Goal: Task Accomplishment & Management: Use online tool/utility

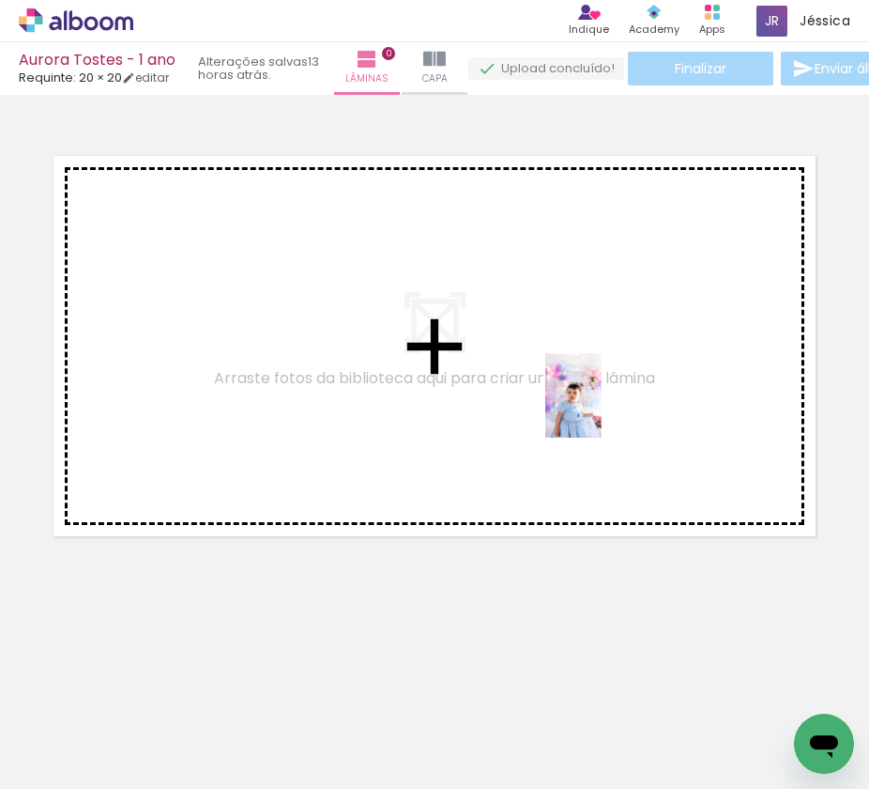
drag, startPoint x: 194, startPoint y: 739, endPoint x: 603, endPoint y: 409, distance: 524.8
click at [603, 409] on quentale-workspace at bounding box center [434, 394] width 869 height 789
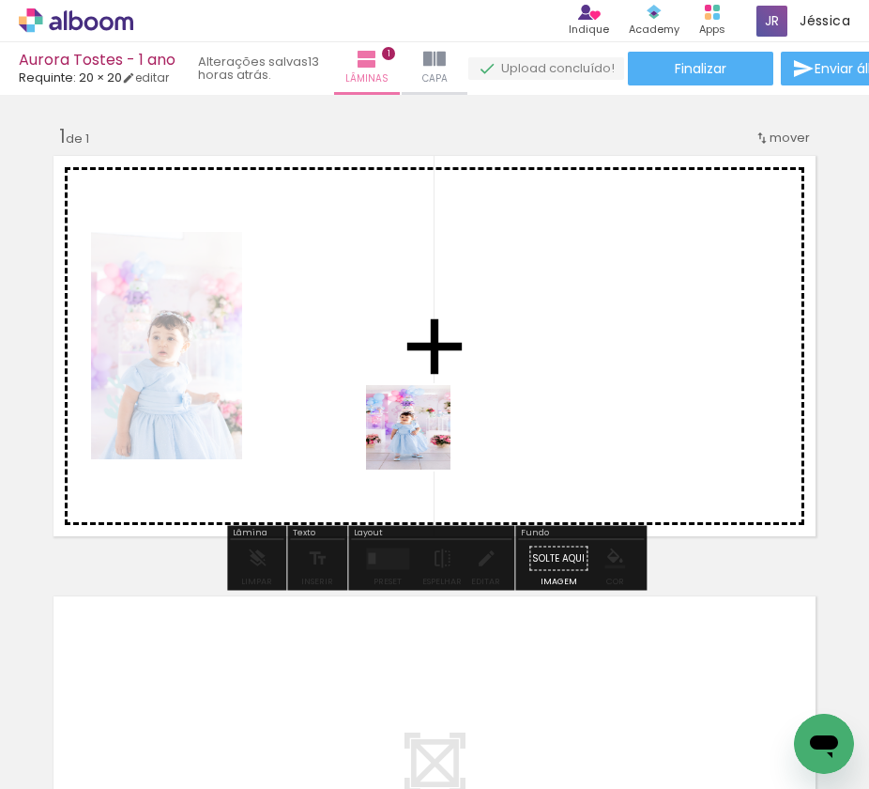
drag, startPoint x: 291, startPoint y: 716, endPoint x: 441, endPoint y: 400, distance: 350.3
click at [441, 400] on quentale-workspace at bounding box center [434, 394] width 869 height 789
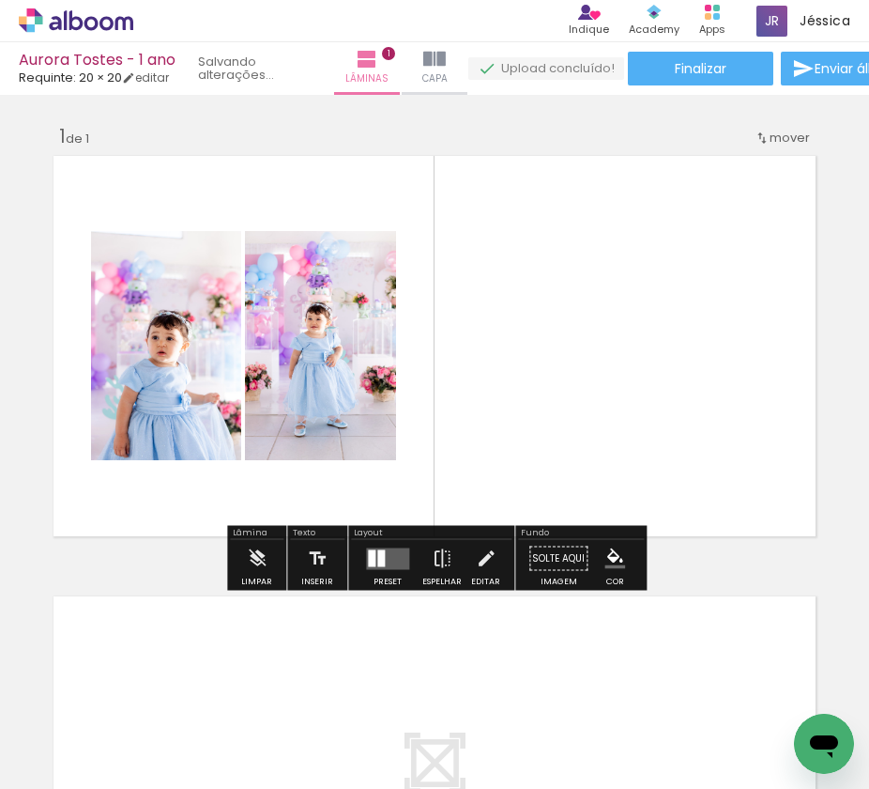
scroll to position [2, 0]
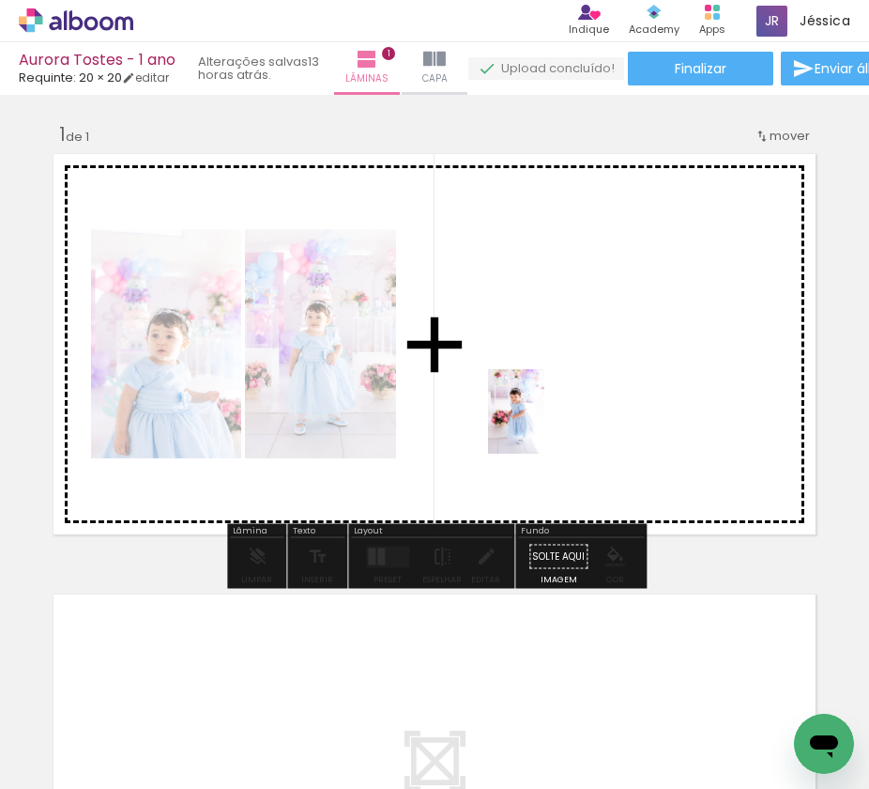
drag, startPoint x: 402, startPoint y: 715, endPoint x: 545, endPoint y: 425, distance: 322.5
click at [545, 425] on quentale-workspace at bounding box center [434, 394] width 869 height 789
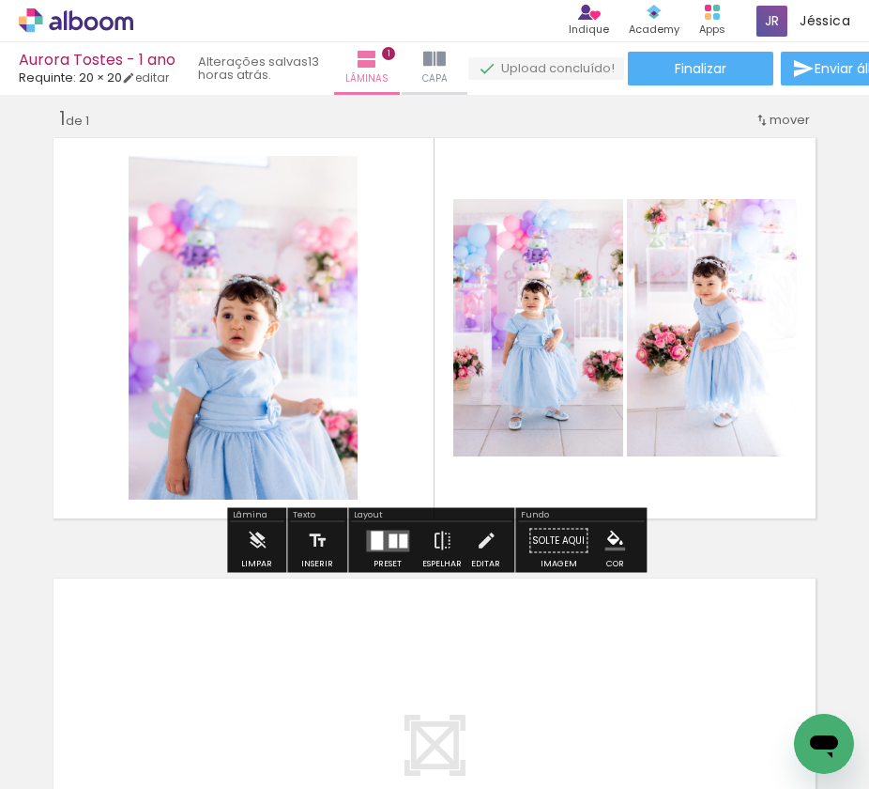
scroll to position [19, 0]
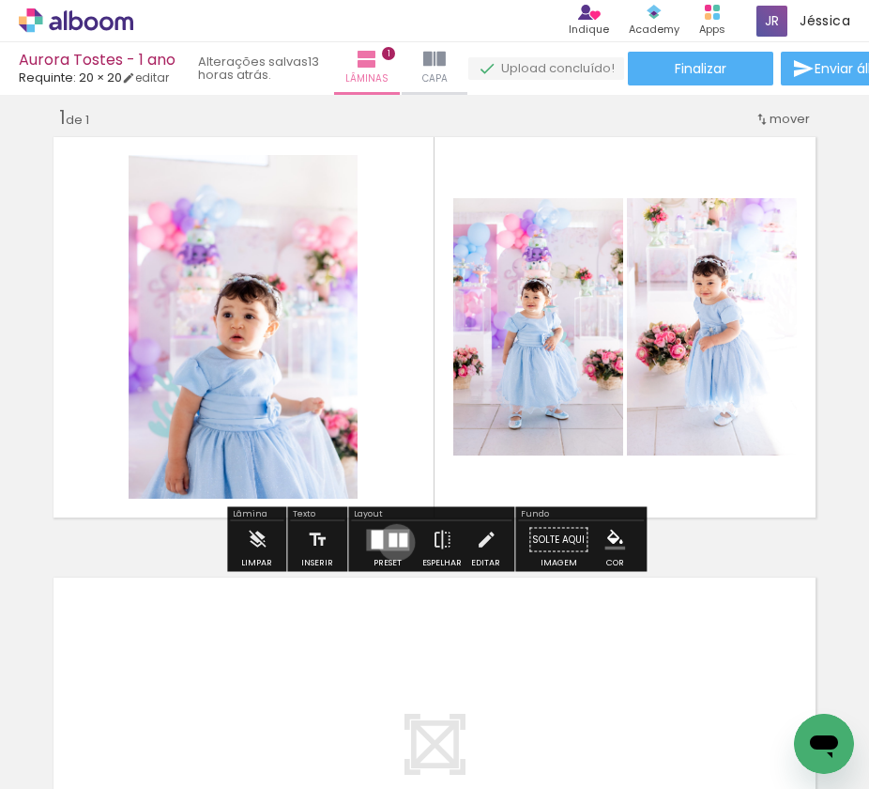
click at [392, 542] on div at bounding box center [393, 539] width 8 height 14
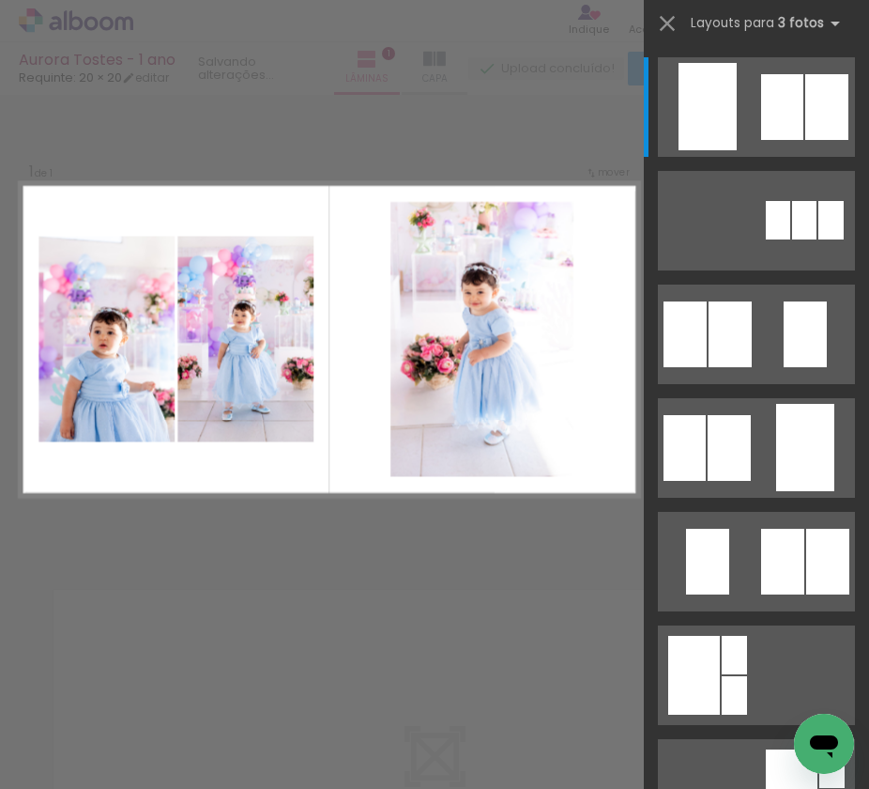
scroll to position [0, 0]
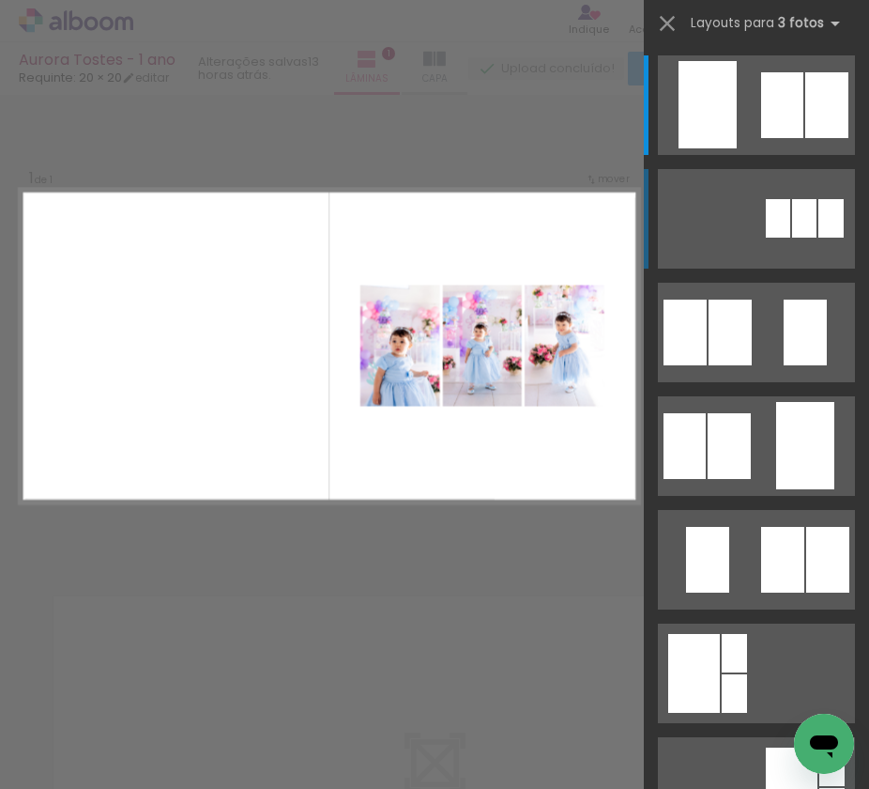
click at [793, 221] on div at bounding box center [804, 218] width 24 height 38
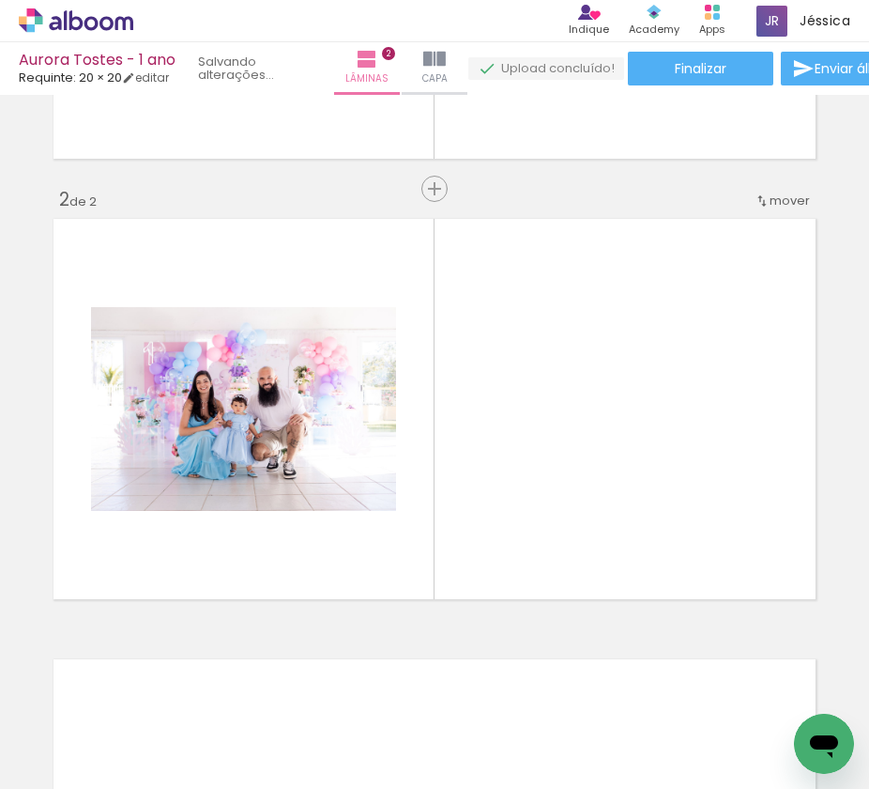
drag, startPoint x: 500, startPoint y: 728, endPoint x: 339, endPoint y: 507, distance: 272.9
click at [339, 507] on quentale-workspace at bounding box center [434, 394] width 869 height 789
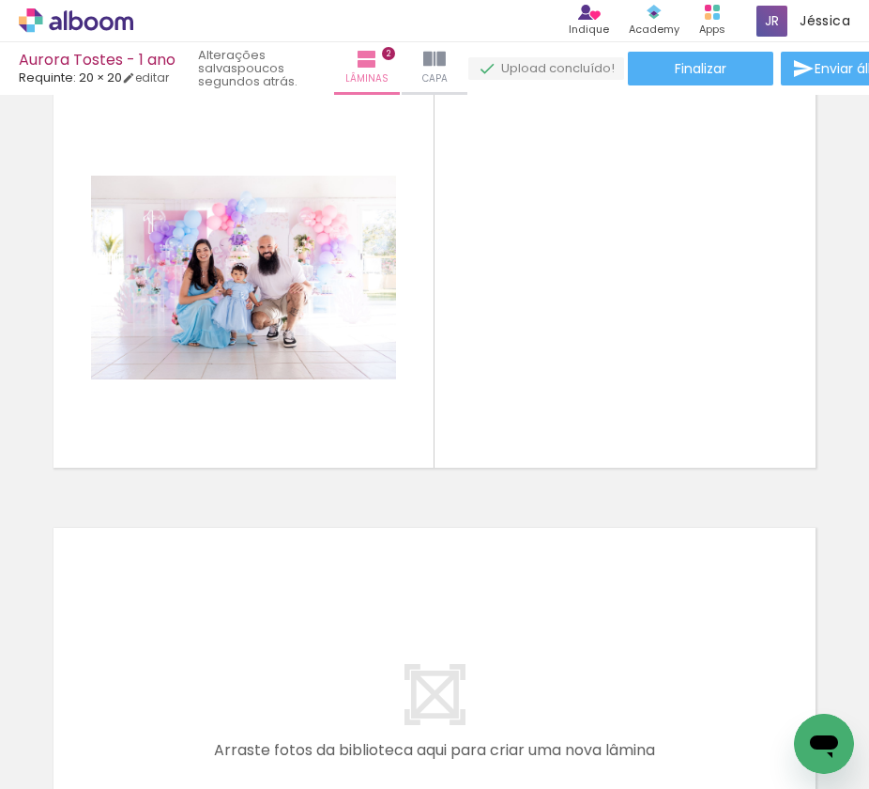
scroll to position [0, 315]
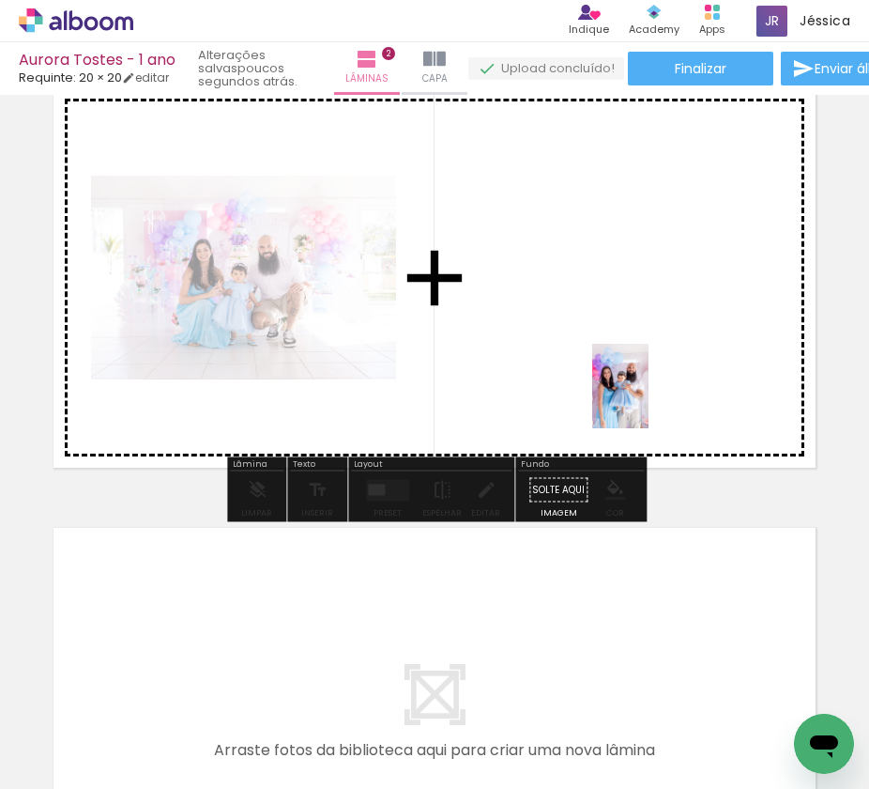
drag, startPoint x: 416, startPoint y: 731, endPoint x: 655, endPoint y: 392, distance: 415.8
click at [655, 392] on quentale-workspace at bounding box center [434, 394] width 869 height 789
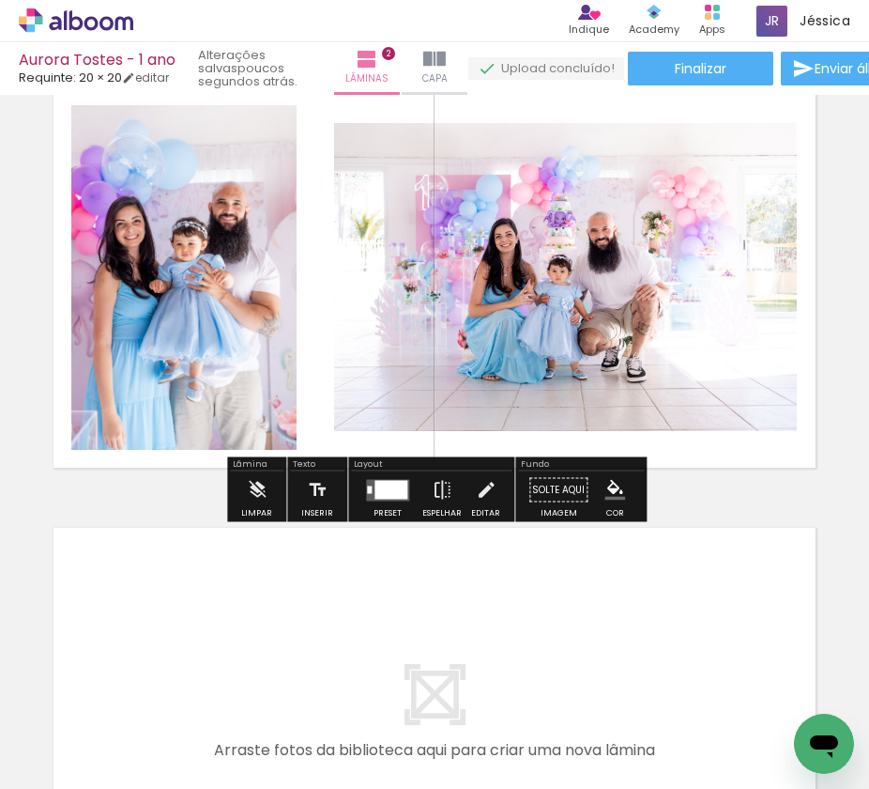
scroll to position [513, 0]
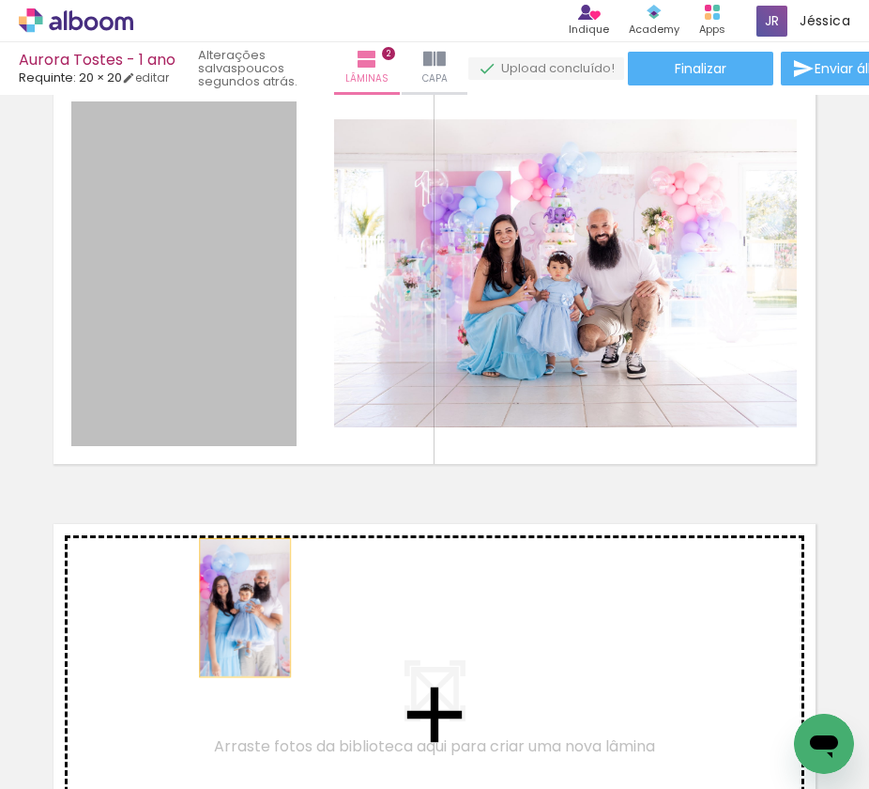
drag, startPoint x: 261, startPoint y: 330, endPoint x: 245, endPoint y: 608, distance: 278.4
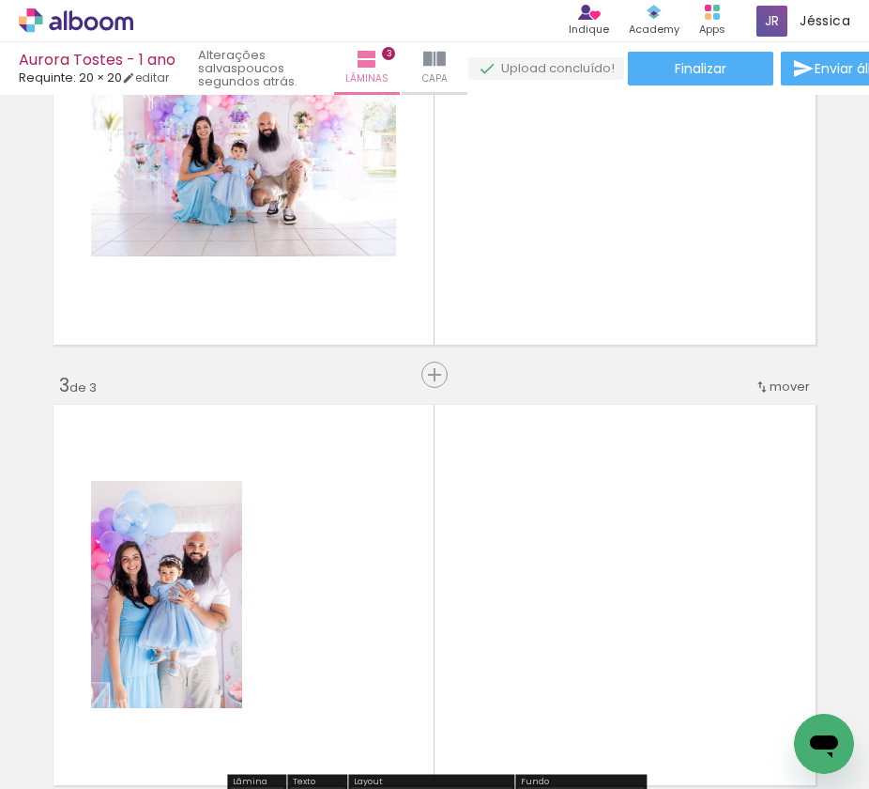
scroll to position [0, 0]
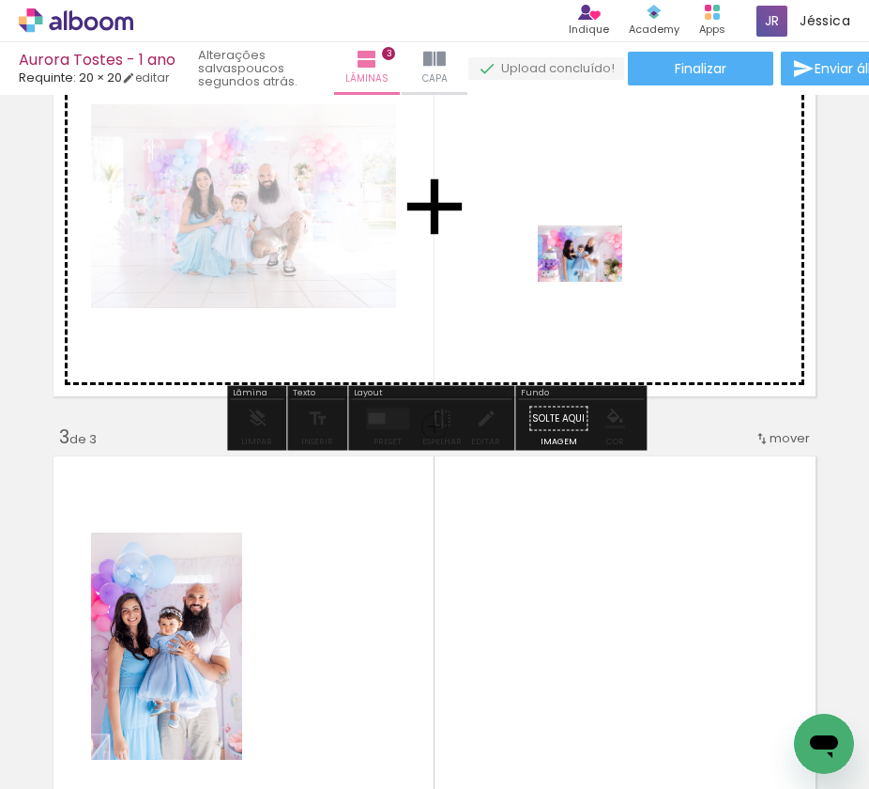
drag, startPoint x: 525, startPoint y: 736, endPoint x: 594, endPoint y: 281, distance: 460.7
click at [594, 281] on quentale-workspace at bounding box center [434, 394] width 869 height 789
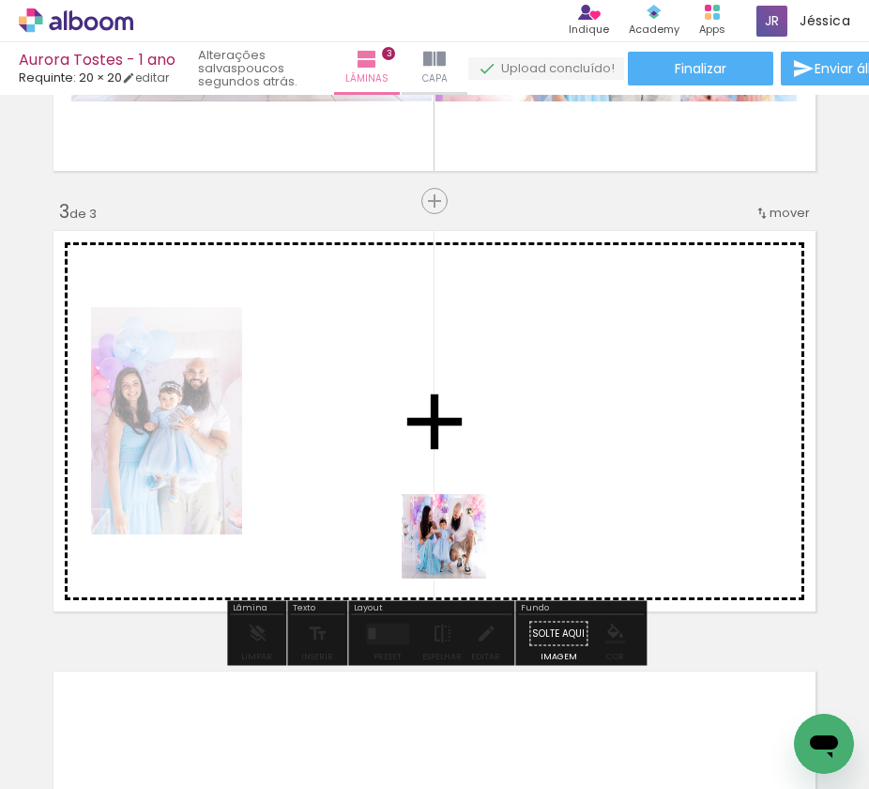
drag, startPoint x: 321, startPoint y: 723, endPoint x: 476, endPoint y: 531, distance: 246.4
click at [476, 531] on quentale-workspace at bounding box center [434, 394] width 869 height 789
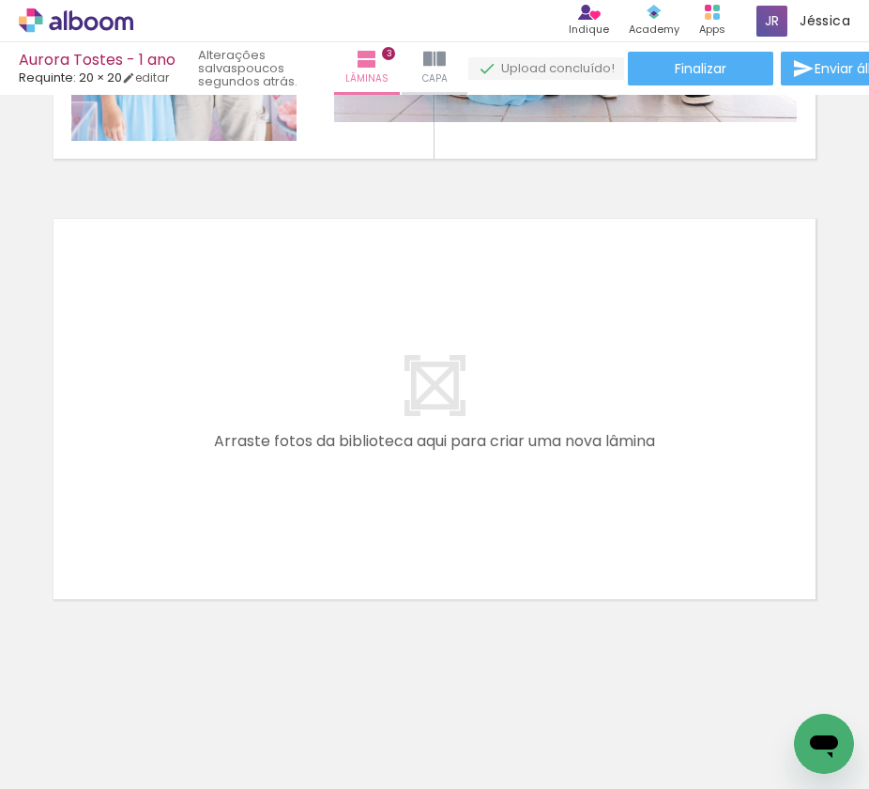
scroll to position [0, 716]
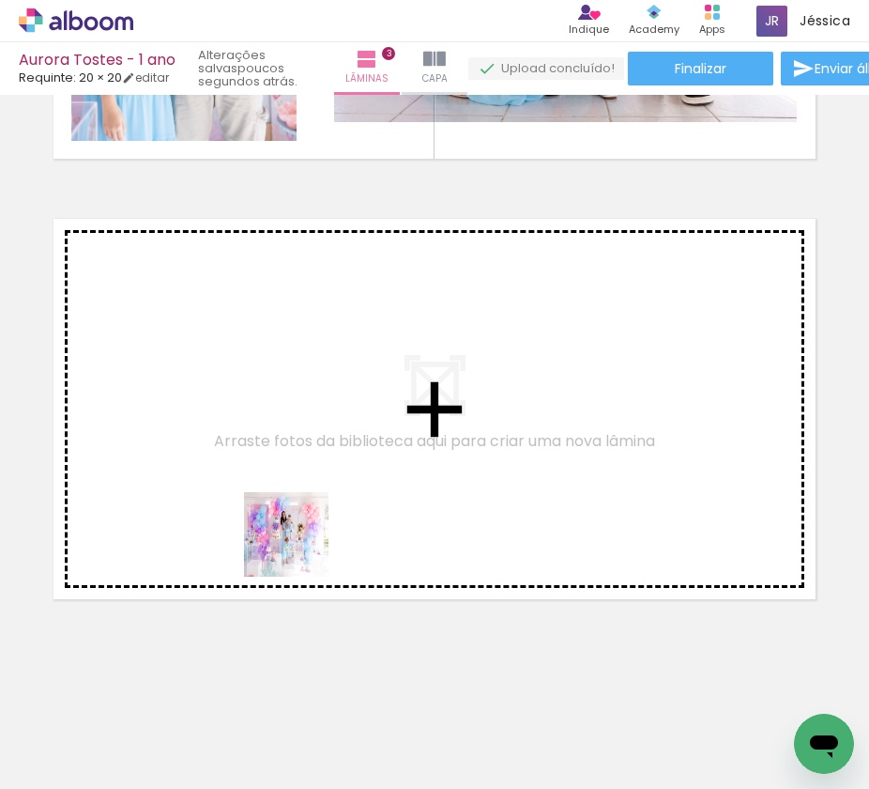
drag, startPoint x: 308, startPoint y: 735, endPoint x: 300, endPoint y: 522, distance: 213.3
click at [300, 522] on quentale-workspace at bounding box center [434, 394] width 869 height 789
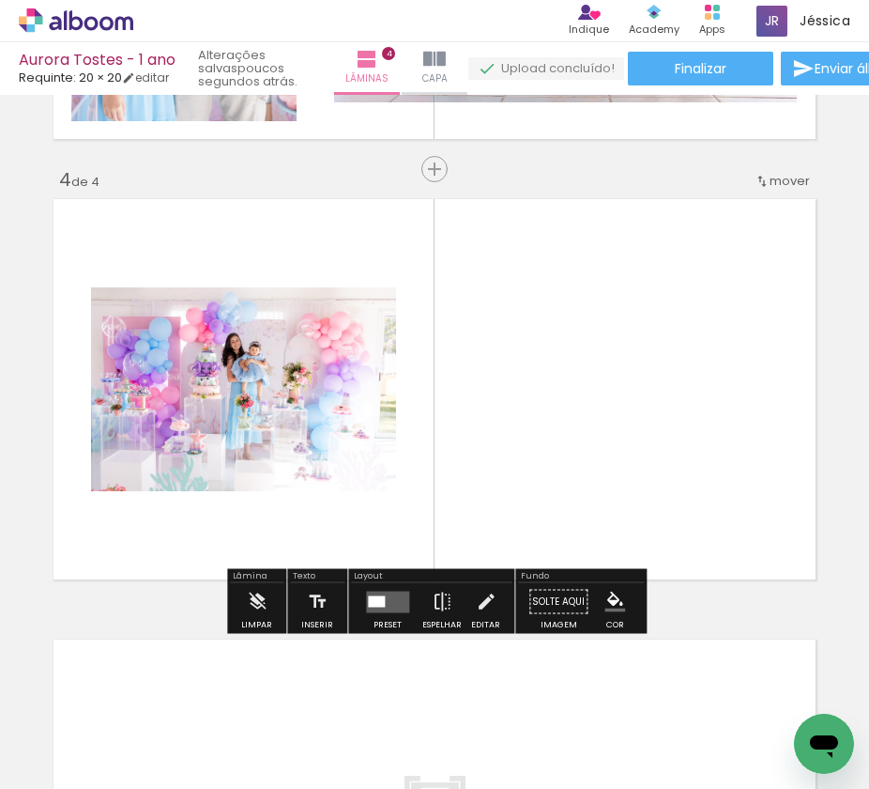
scroll to position [1284, 0]
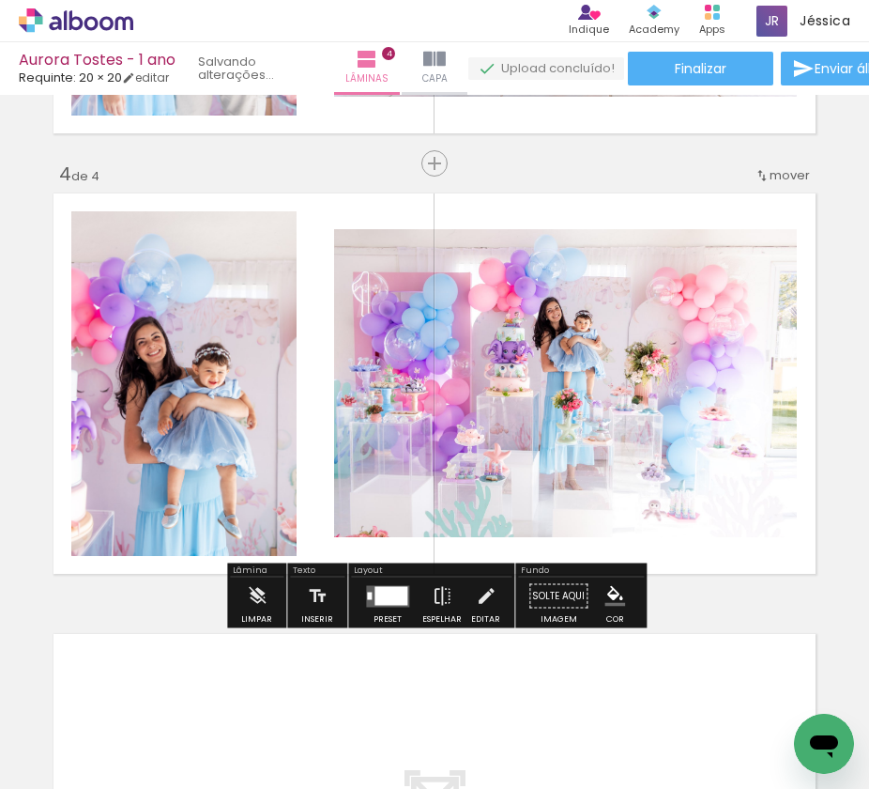
drag, startPoint x: 448, startPoint y: 725, endPoint x: 520, endPoint y: 468, distance: 267.2
click at [520, 468] on quentale-workspace at bounding box center [434, 394] width 869 height 789
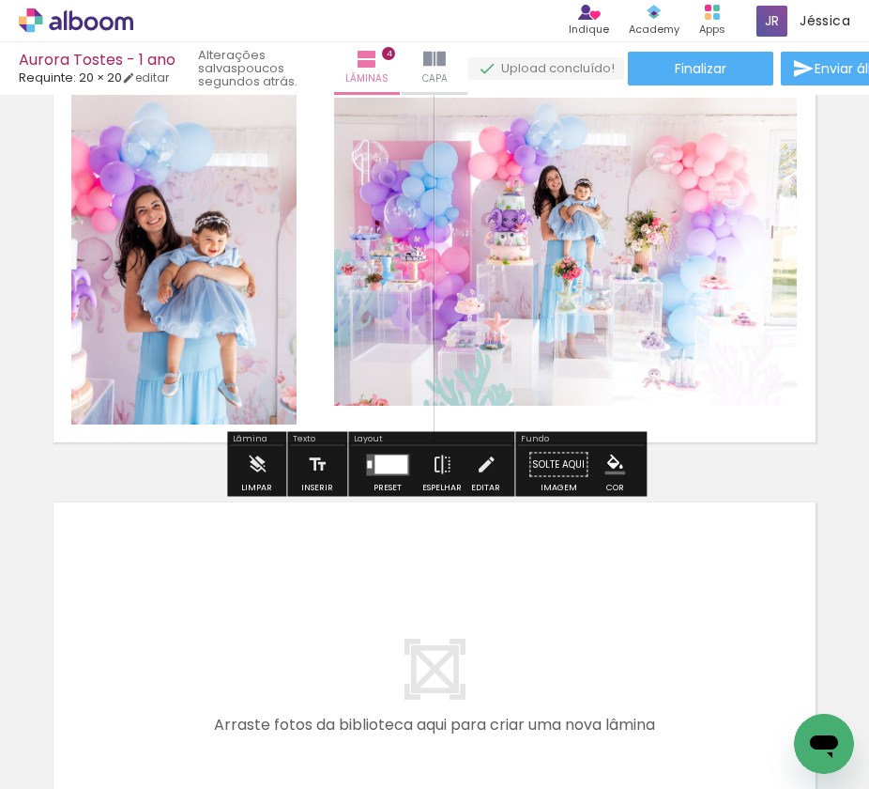
scroll to position [1491, 0]
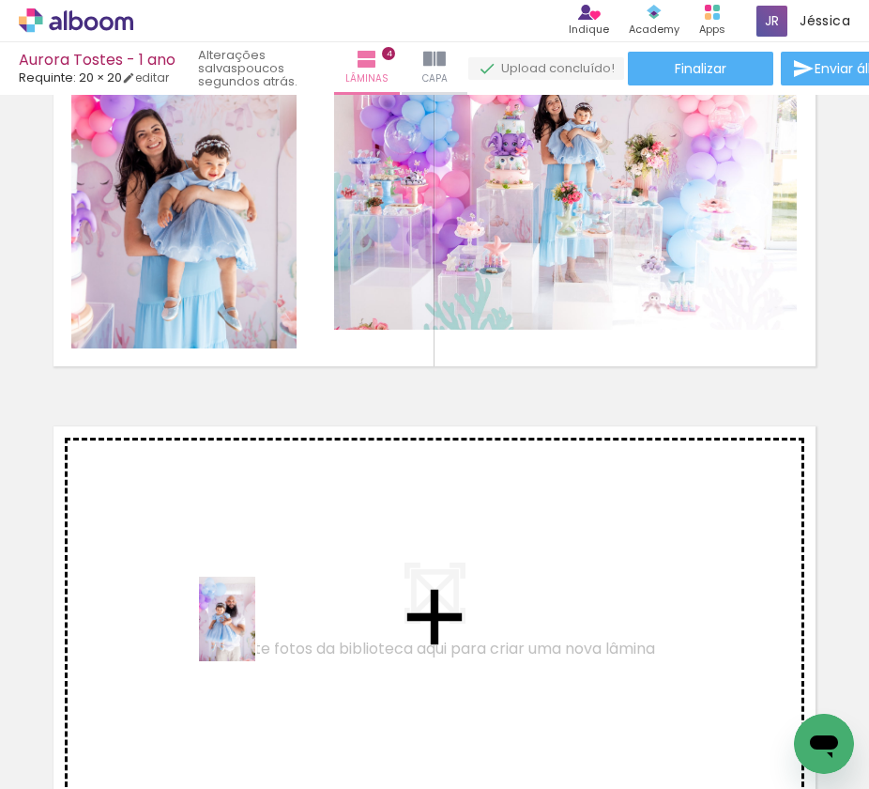
drag, startPoint x: 226, startPoint y: 731, endPoint x: 268, endPoint y: 607, distance: 130.6
click at [268, 607] on quentale-workspace at bounding box center [434, 394] width 869 height 789
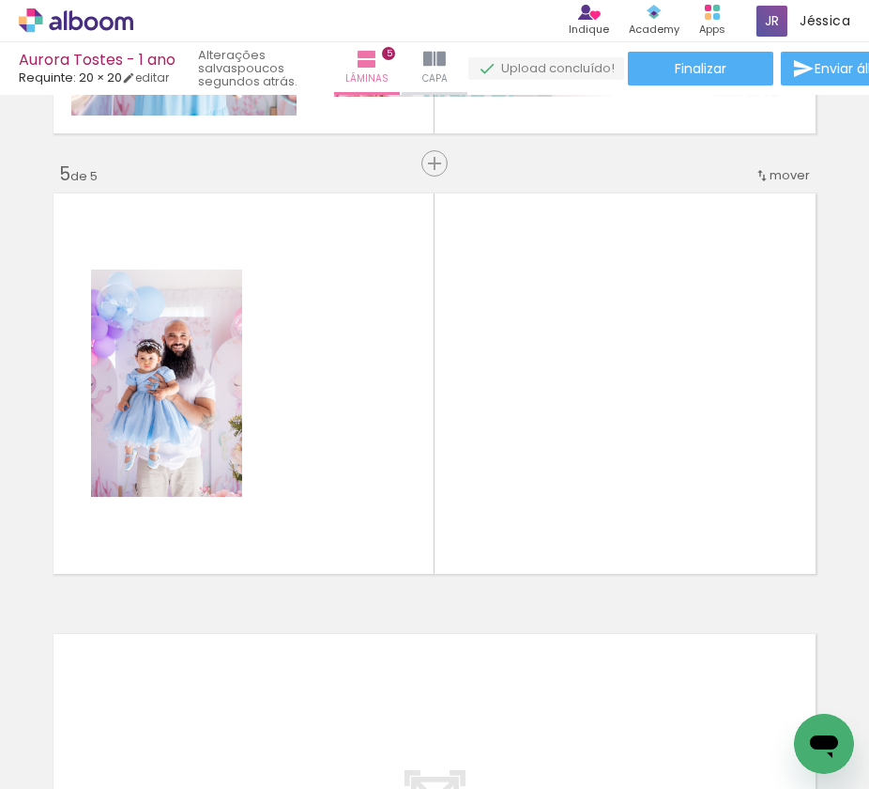
scroll to position [0, 2831]
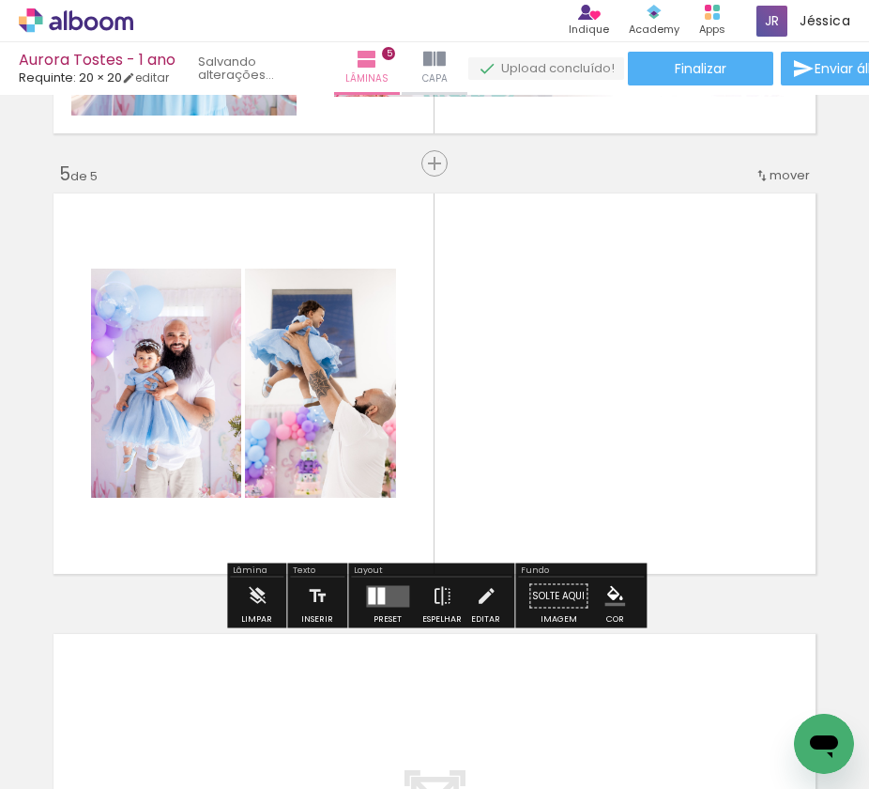
drag, startPoint x: 423, startPoint y: 739, endPoint x: 408, endPoint y: 531, distance: 208.1
click at [408, 531] on quentale-workspace at bounding box center [434, 394] width 869 height 789
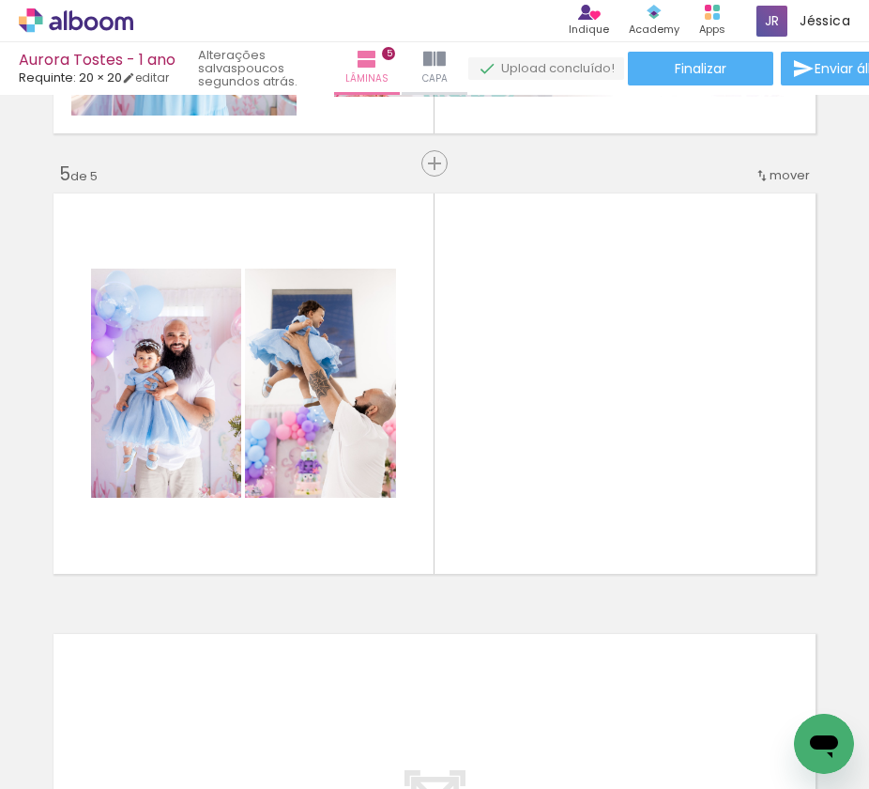
scroll to position [0, 2985]
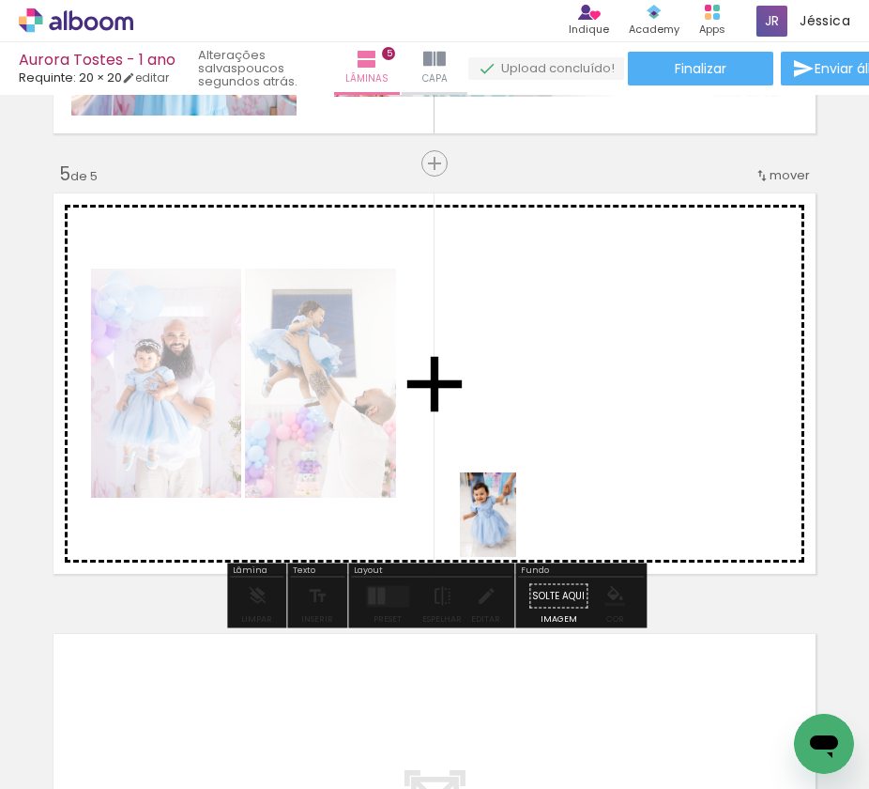
drag, startPoint x: 455, startPoint y: 732, endPoint x: 516, endPoint y: 528, distance: 213.6
click at [516, 528] on quentale-workspace at bounding box center [434, 394] width 869 height 789
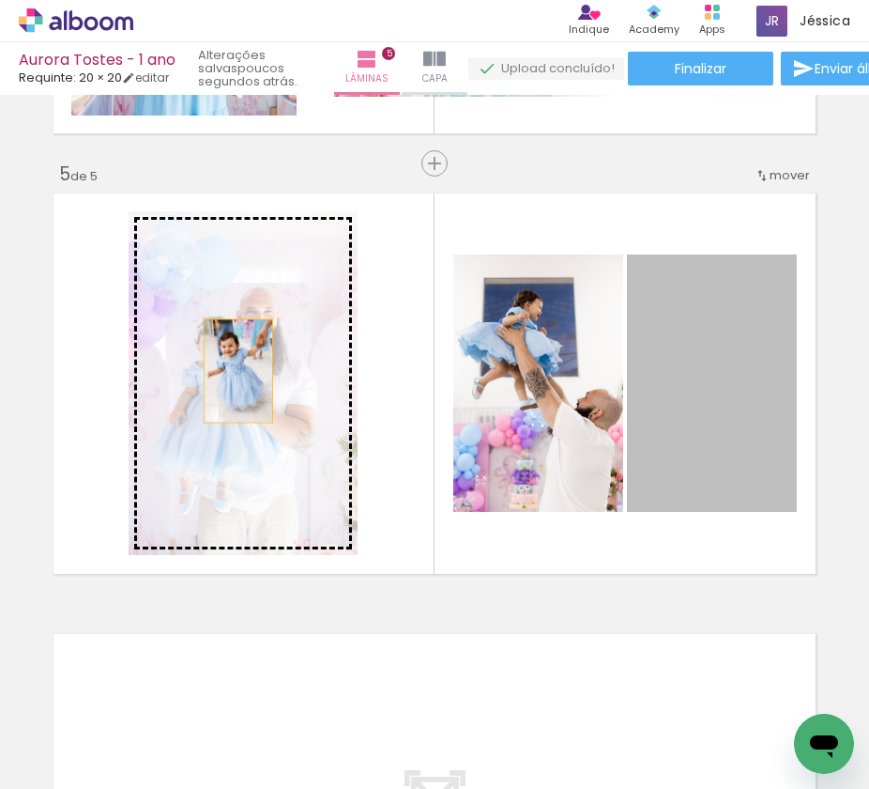
drag, startPoint x: 672, startPoint y: 392, endPoint x: 199, endPoint y: 364, distance: 474.1
click at [0, 0] on slot at bounding box center [0, 0] width 0 height 0
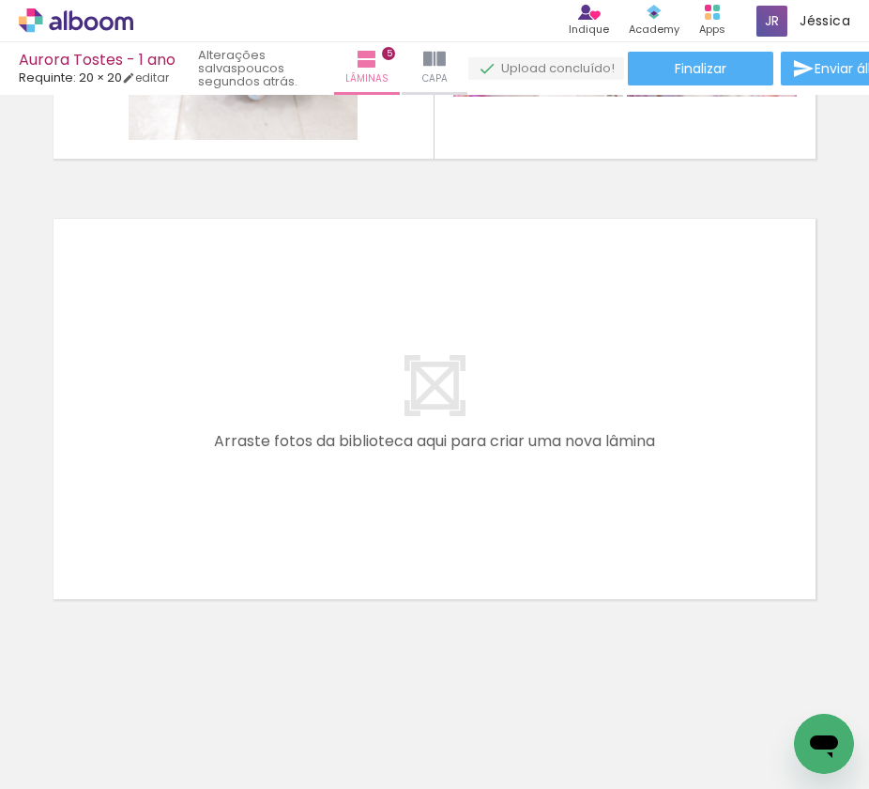
scroll to position [0, 876]
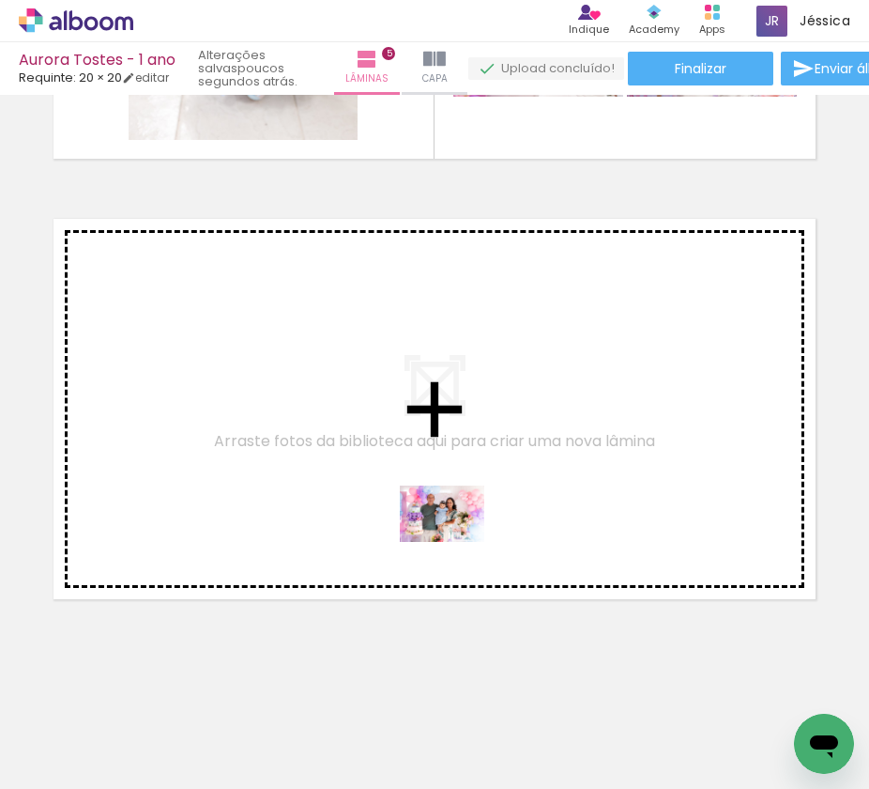
drag, startPoint x: 469, startPoint y: 716, endPoint x: 456, endPoint y: 541, distance: 176.0
click at [456, 541] on quentale-workspace at bounding box center [434, 394] width 869 height 789
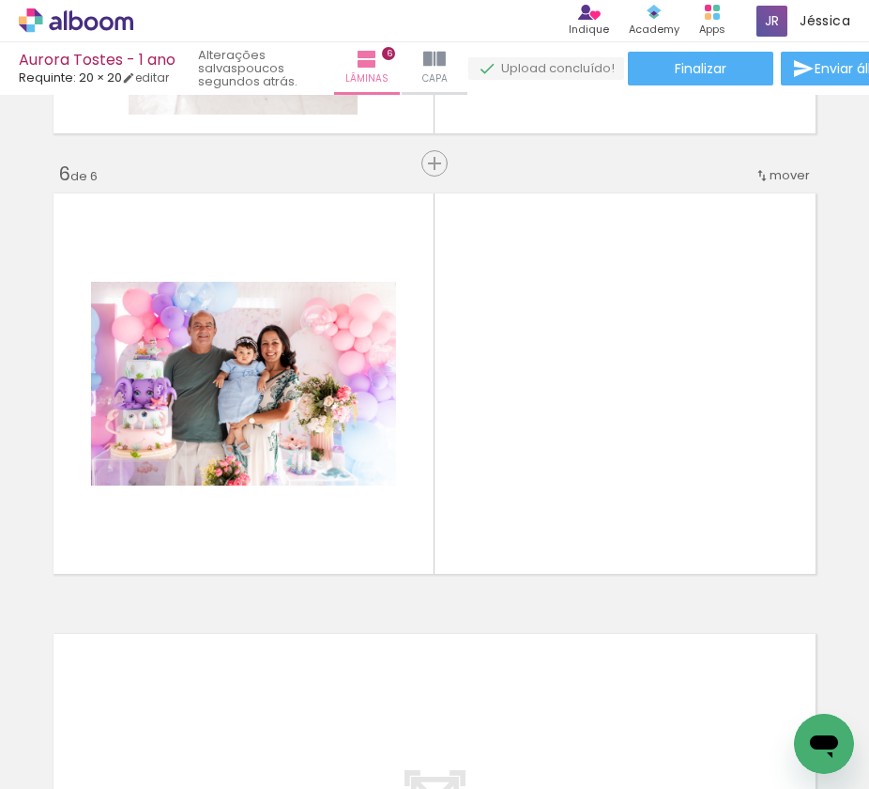
scroll to position [0, 0]
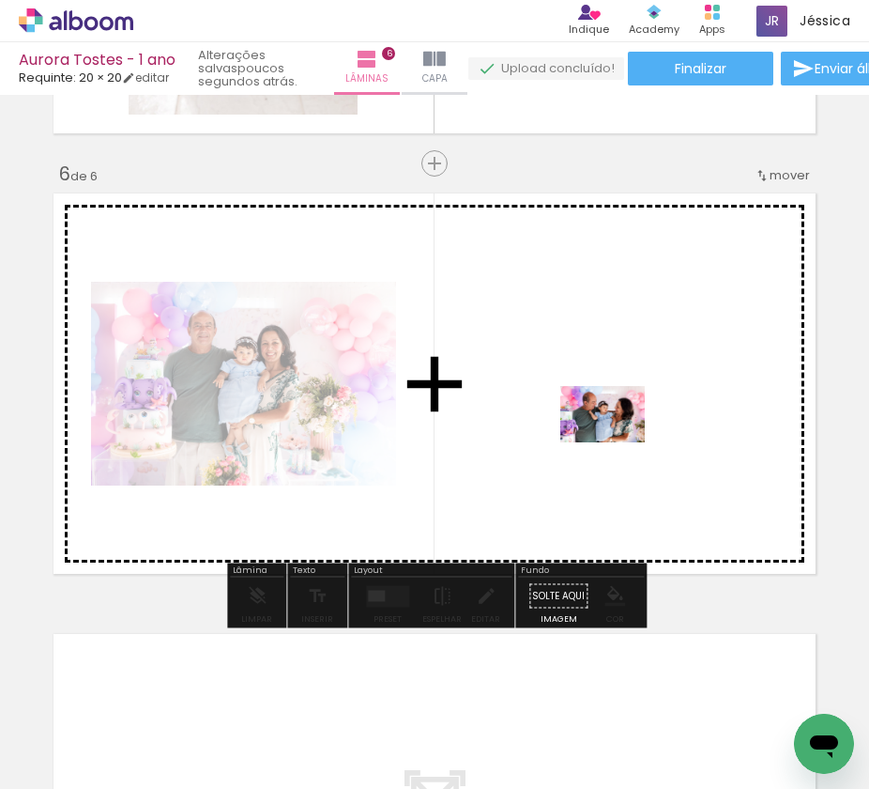
drag, startPoint x: 604, startPoint y: 726, endPoint x: 617, endPoint y: 439, distance: 286.7
click at [617, 439] on quentale-workspace at bounding box center [434, 394] width 869 height 789
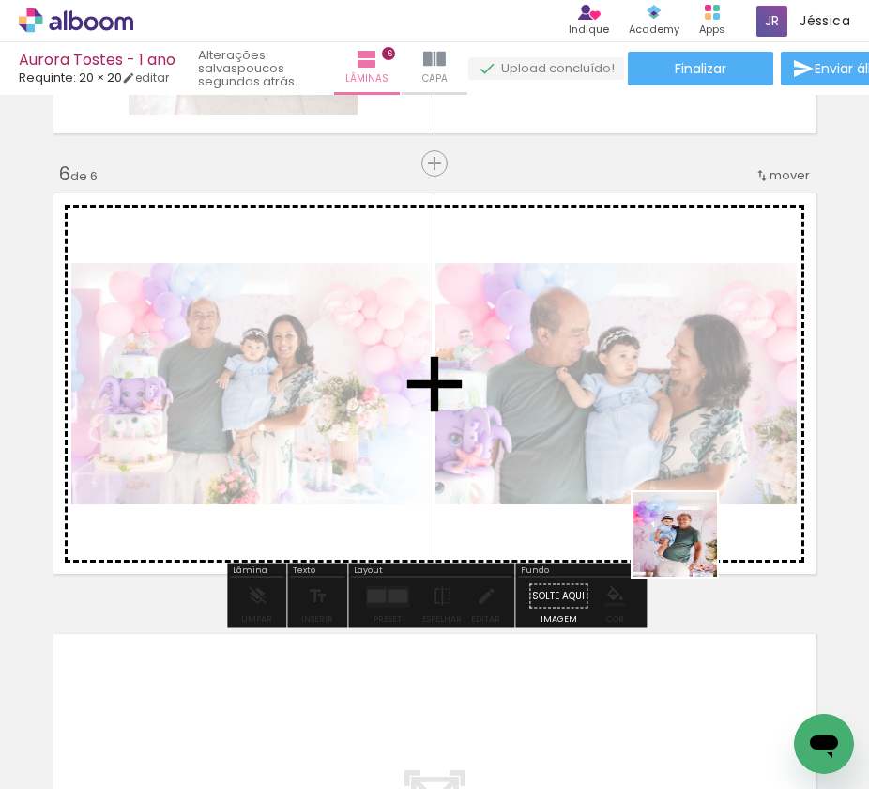
drag, startPoint x: 692, startPoint y: 731, endPoint x: 689, endPoint y: 519, distance: 212.2
click at [689, 519] on quentale-workspace at bounding box center [434, 394] width 869 height 789
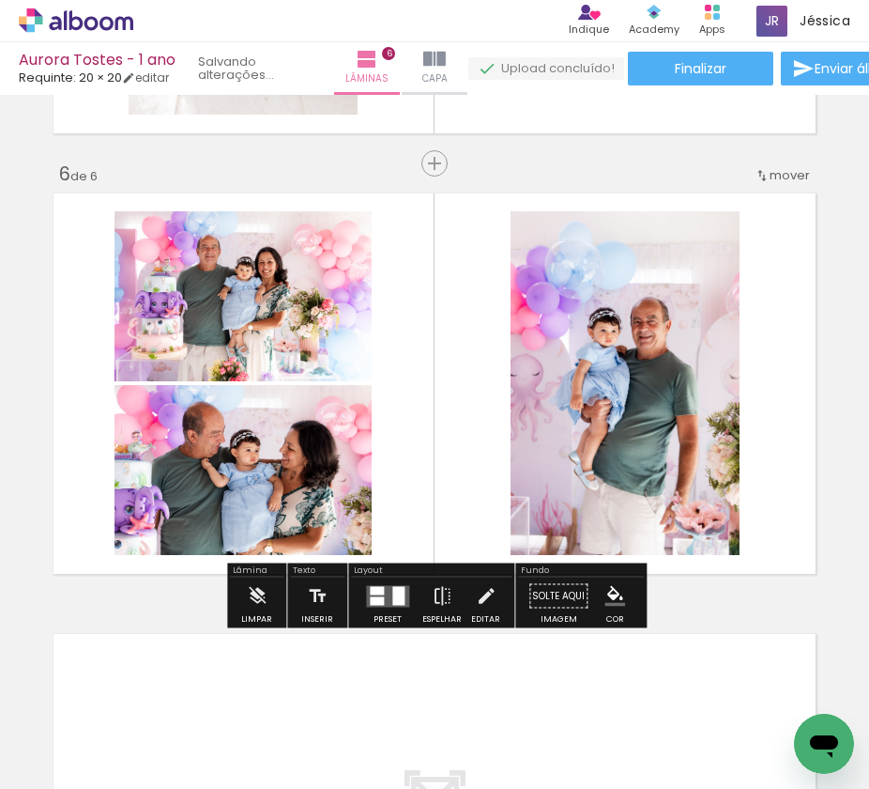
scroll to position [2165, 0]
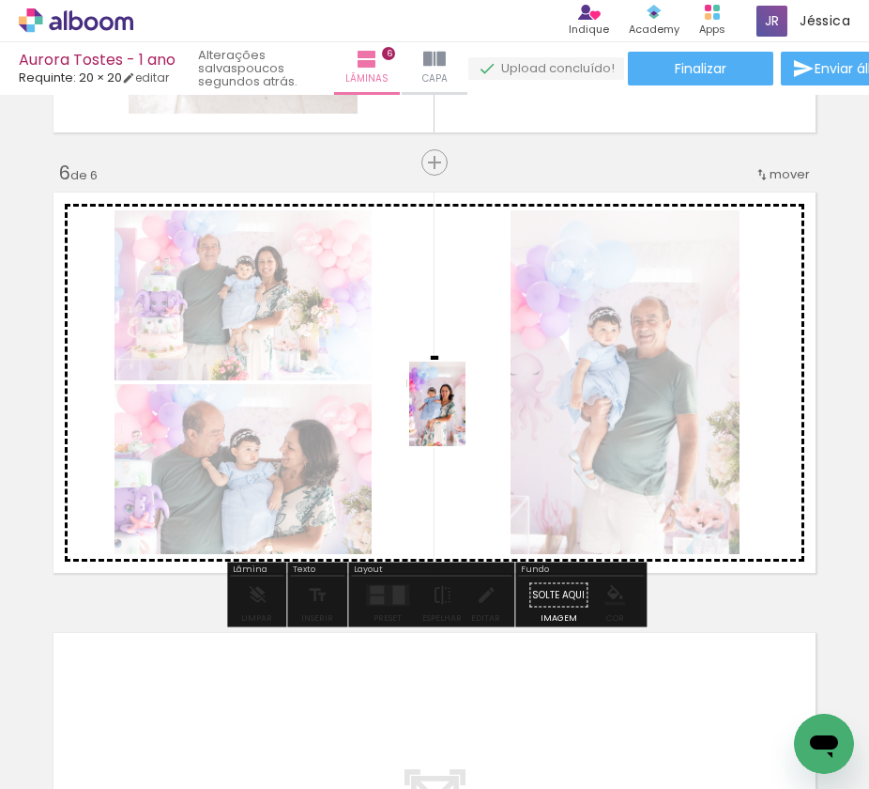
drag, startPoint x: 372, startPoint y: 750, endPoint x: 466, endPoint y: 418, distance: 345.4
click at [466, 418] on quentale-workspace at bounding box center [434, 394] width 869 height 789
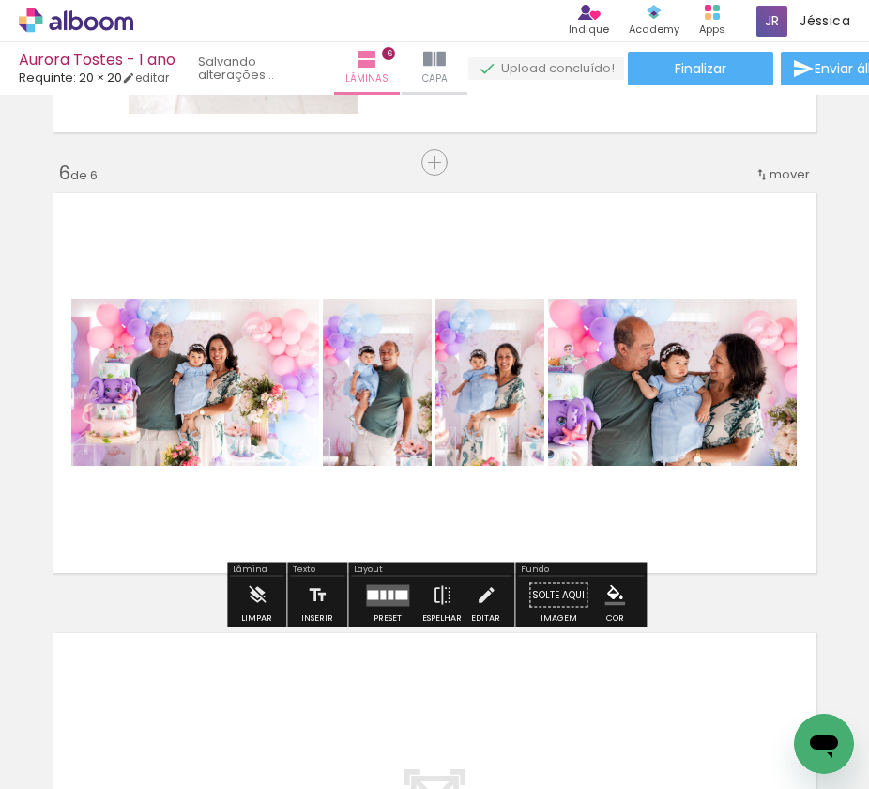
scroll to position [2162, 0]
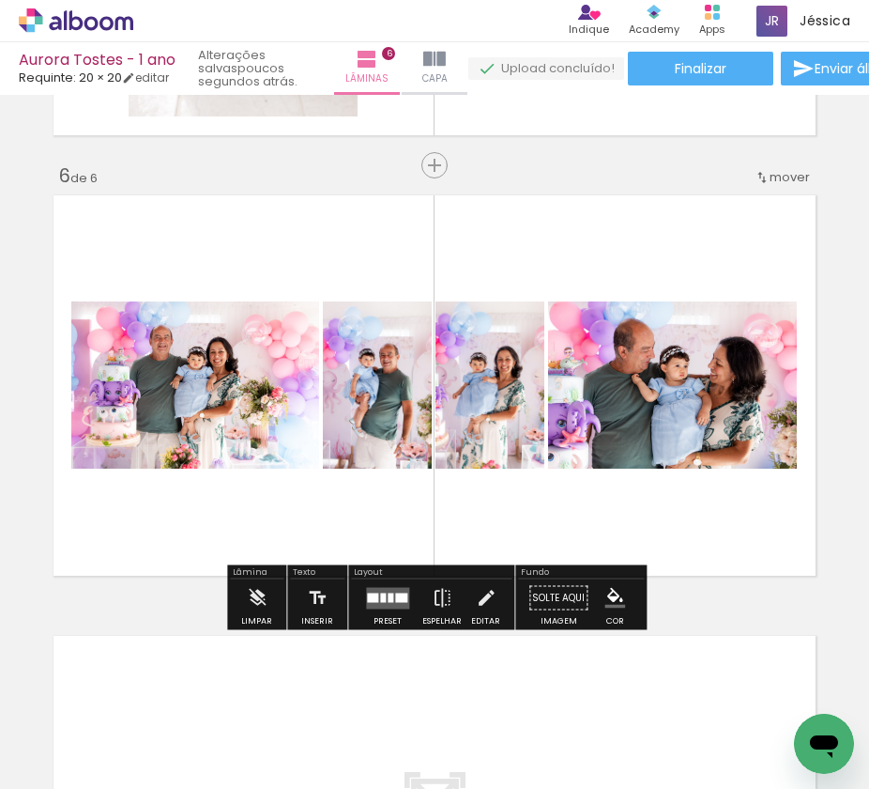
click at [380, 596] on div at bounding box center [383, 596] width 6 height 9
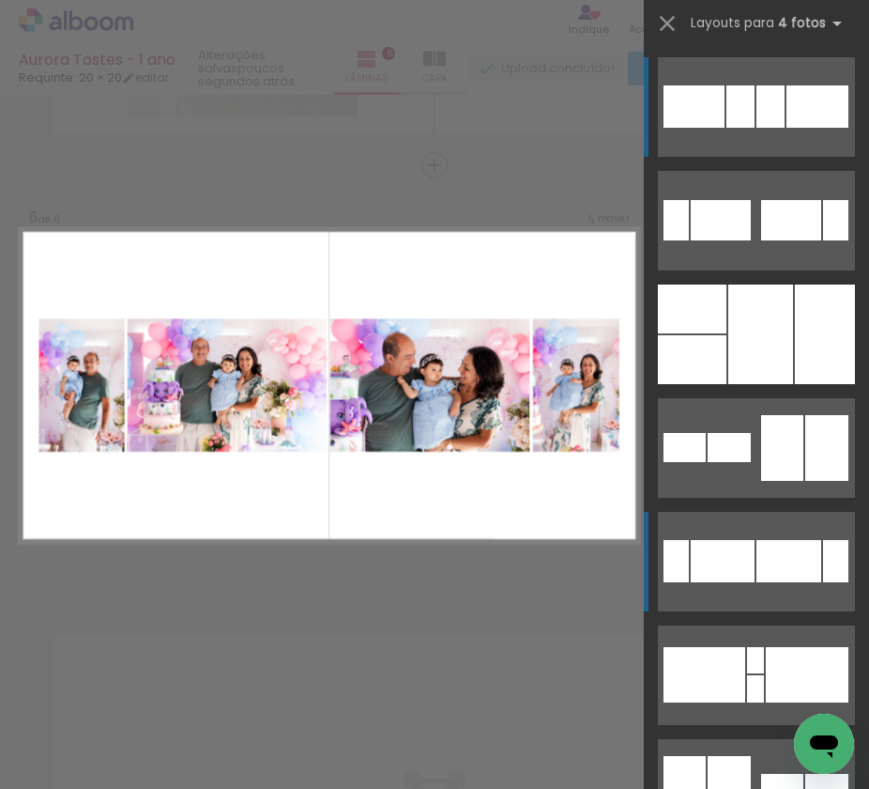
scroll to position [2164, 0]
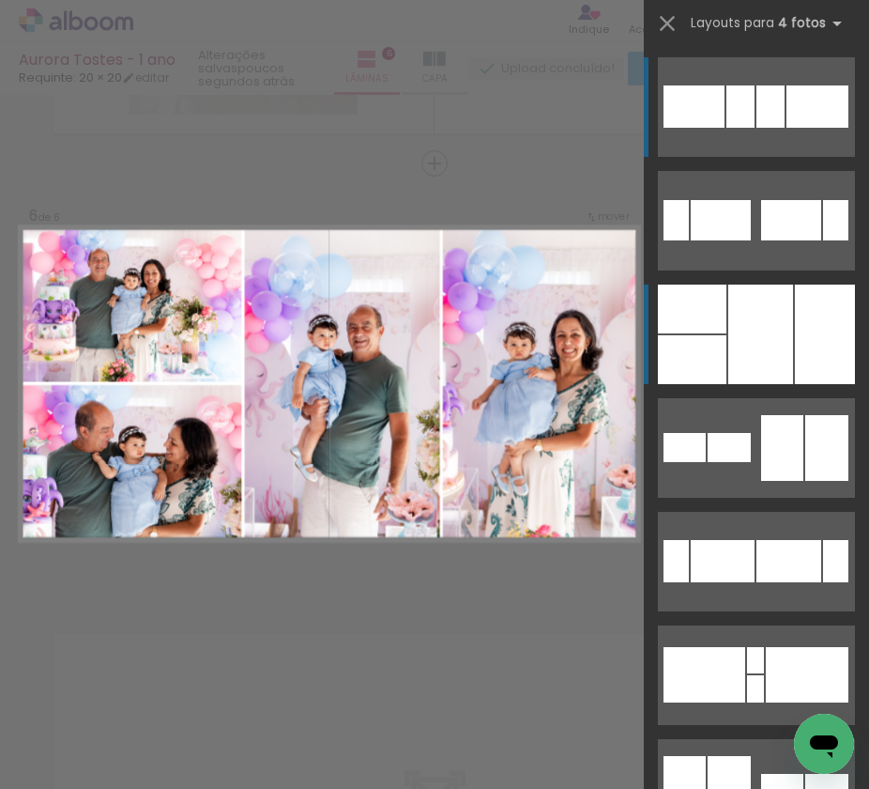
click at [778, 322] on div at bounding box center [761, 335] width 65 height 100
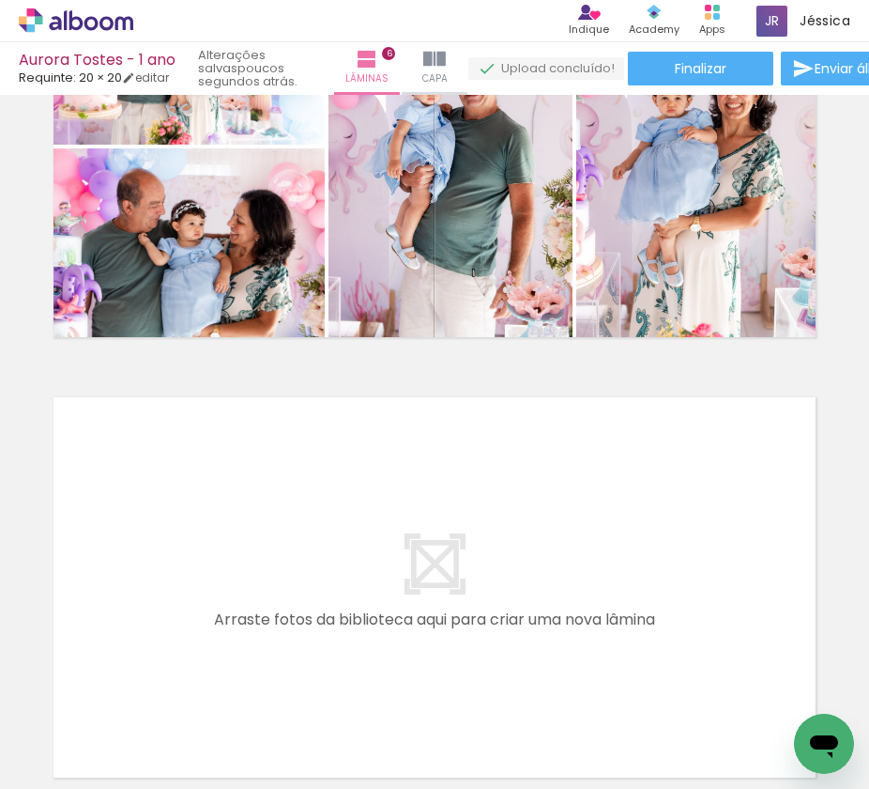
scroll to position [2412, 0]
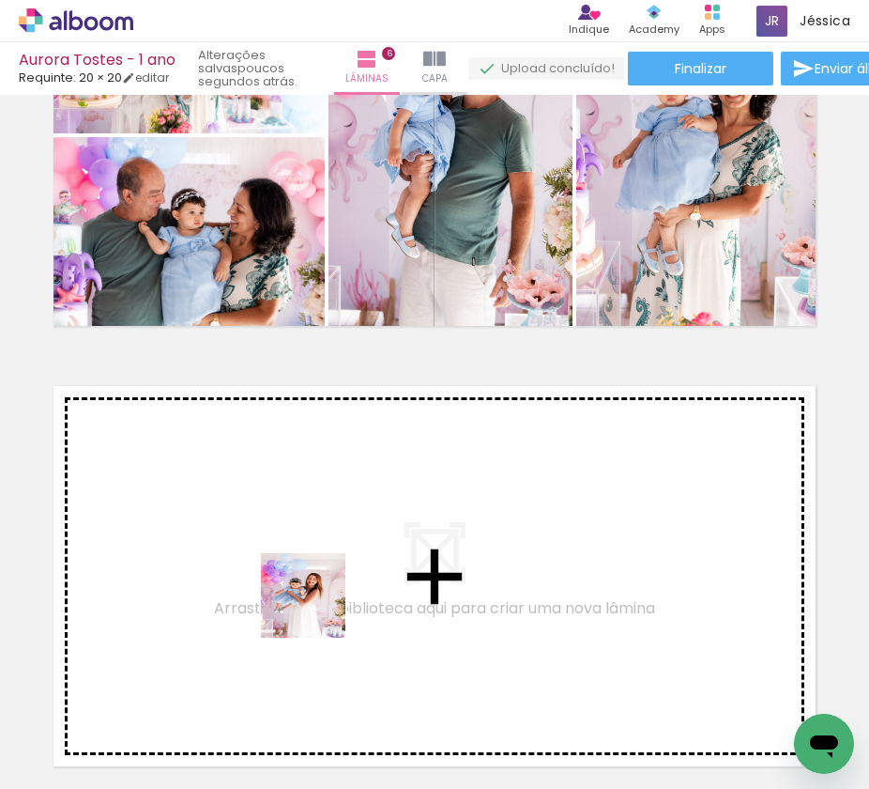
drag, startPoint x: 317, startPoint y: 693, endPoint x: 317, endPoint y: 595, distance: 97.7
click at [317, 595] on quentale-workspace at bounding box center [434, 394] width 869 height 789
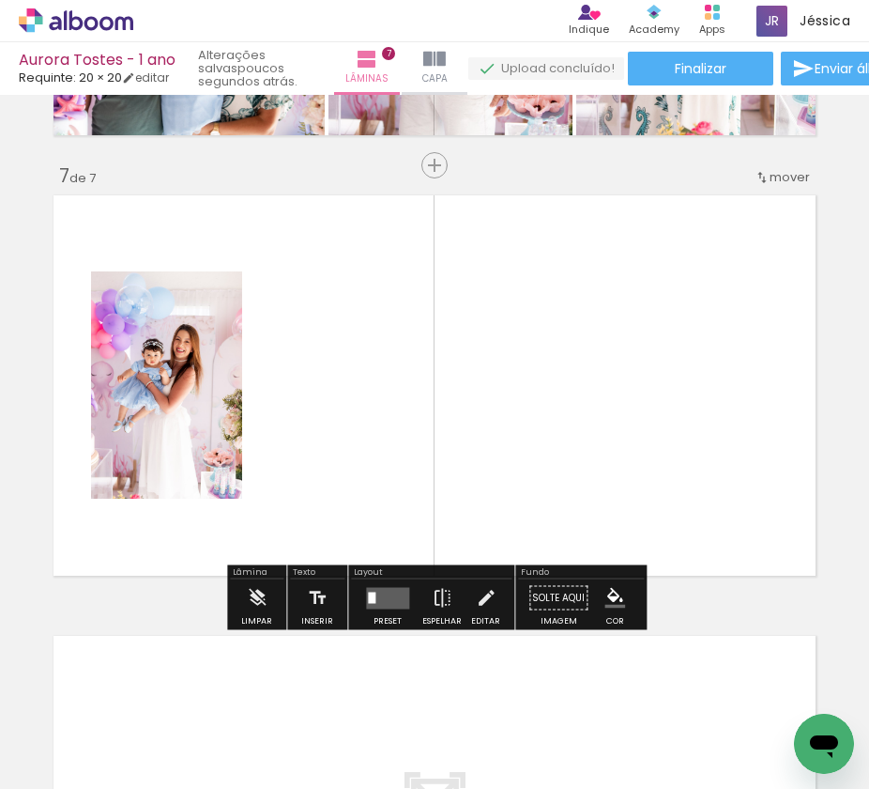
scroll to position [2605, 0]
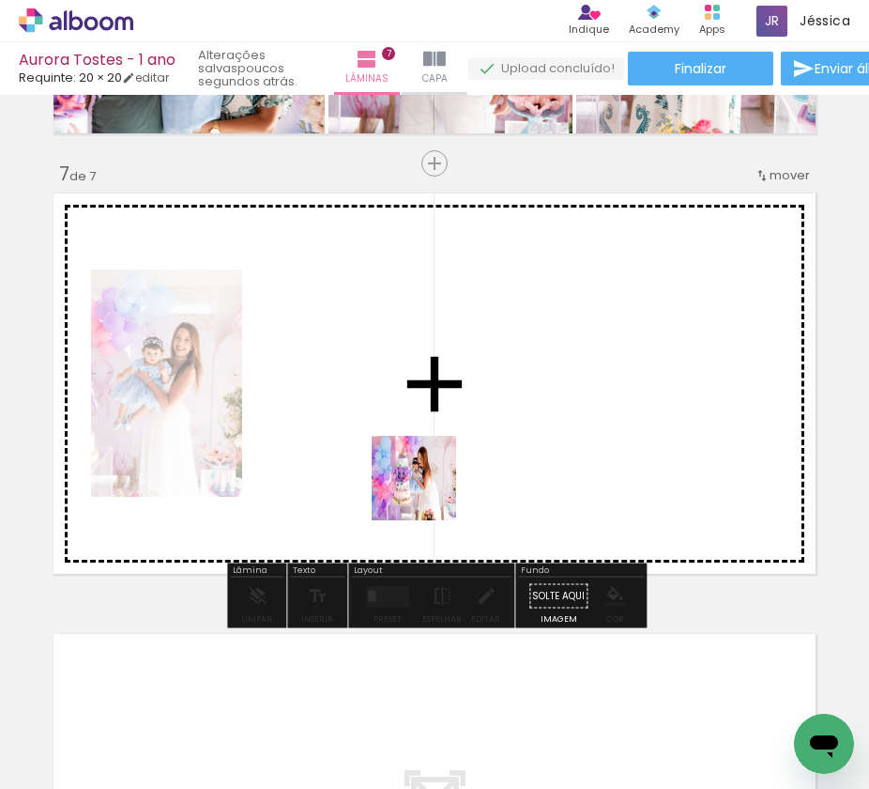
drag, startPoint x: 411, startPoint y: 711, endPoint x: 439, endPoint y: 462, distance: 250.3
click at [439, 462] on quentale-workspace at bounding box center [434, 394] width 869 height 789
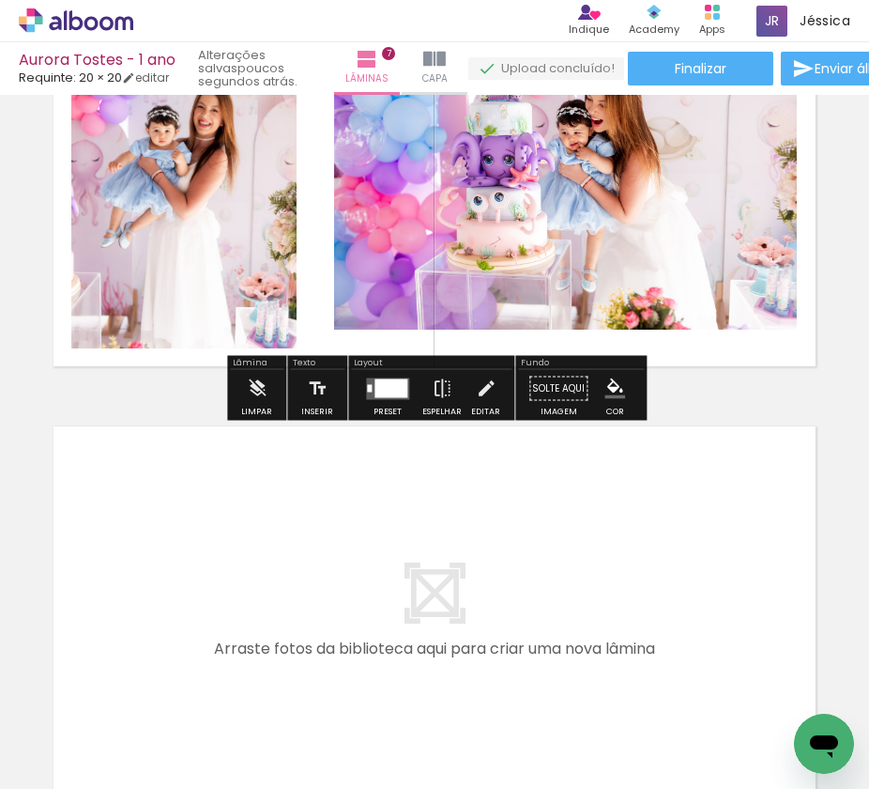
scroll to position [2845, 0]
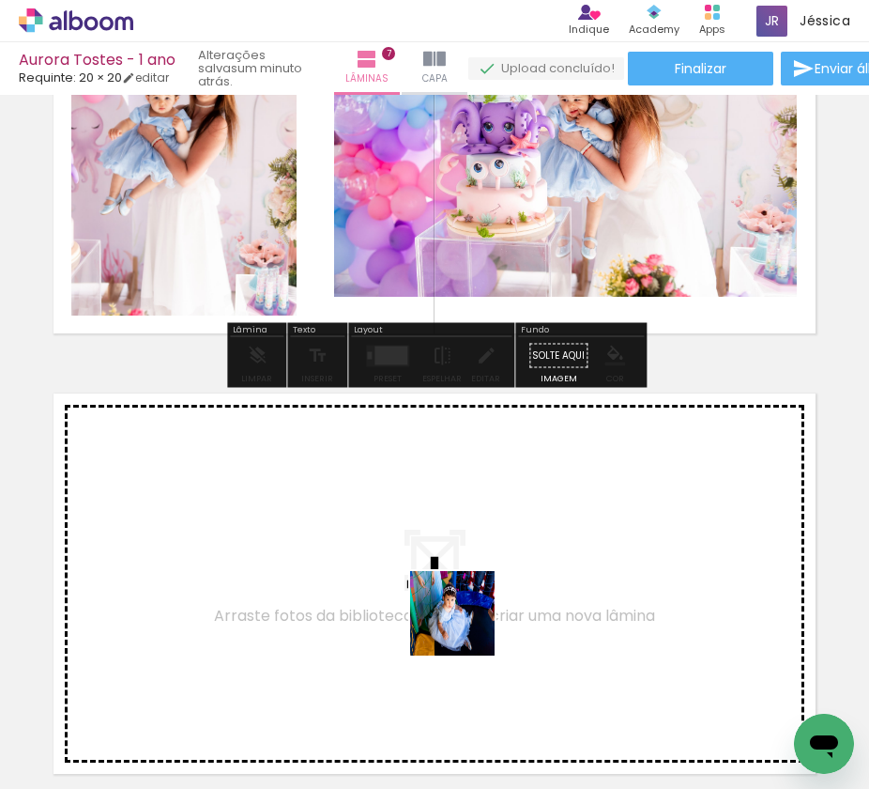
drag, startPoint x: 511, startPoint y: 726, endPoint x: 459, endPoint y: 610, distance: 126.5
click at [459, 610] on quentale-workspace at bounding box center [434, 394] width 869 height 789
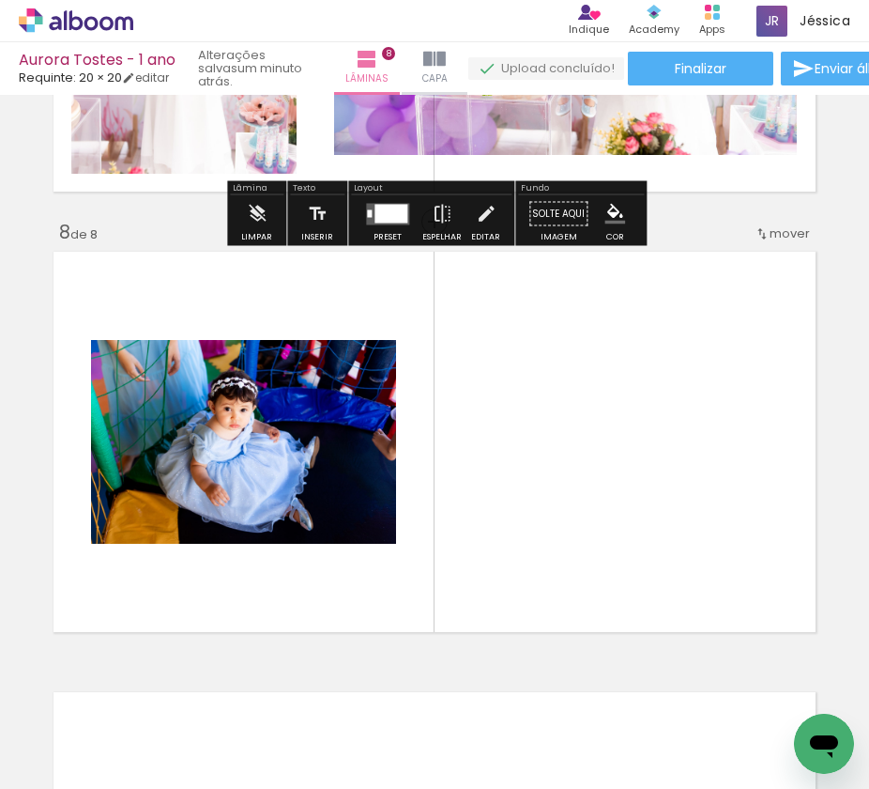
scroll to position [3045, 0]
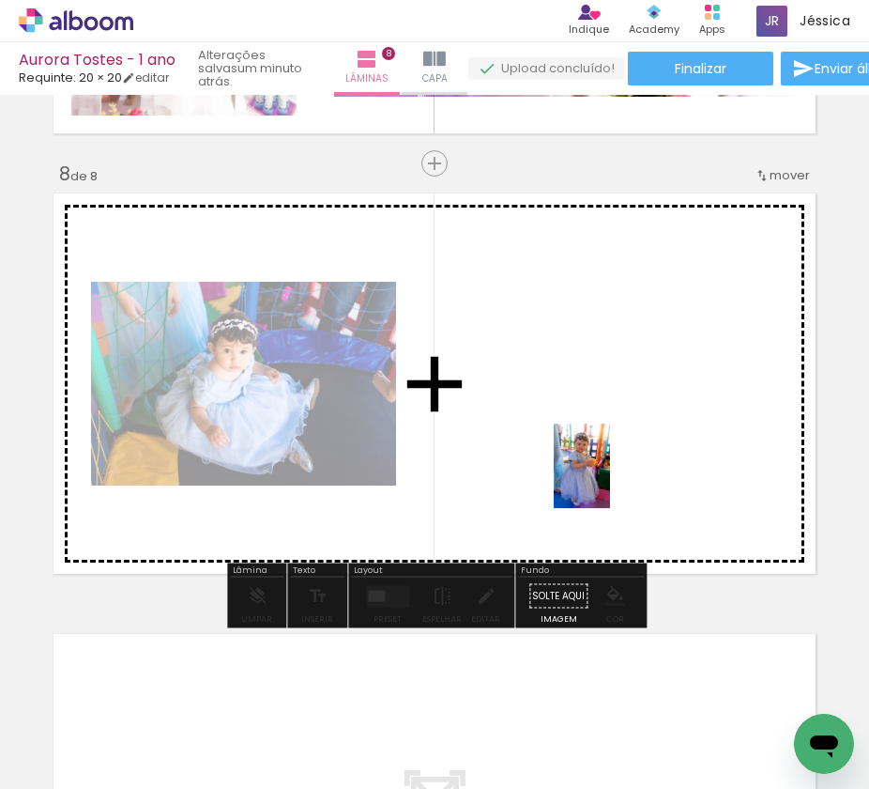
drag, startPoint x: 623, startPoint y: 664, endPoint x: 610, endPoint y: 480, distance: 184.5
click at [610, 480] on quentale-workspace at bounding box center [434, 394] width 869 height 789
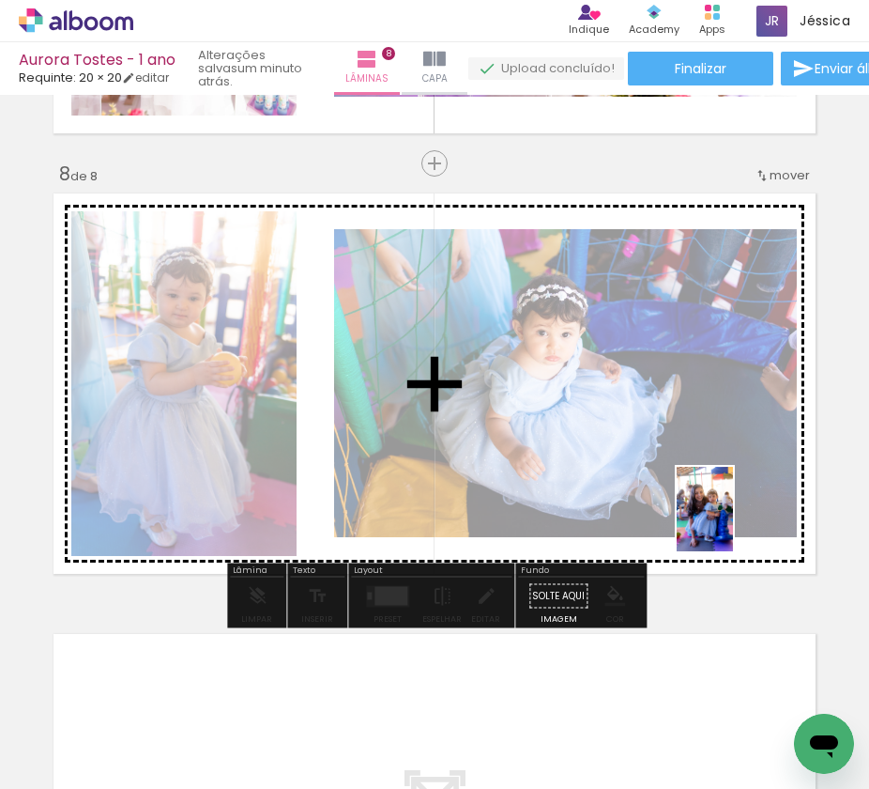
drag, startPoint x: 734, startPoint y: 728, endPoint x: 733, endPoint y: 523, distance: 204.7
click at [733, 523] on quentale-workspace at bounding box center [434, 394] width 869 height 789
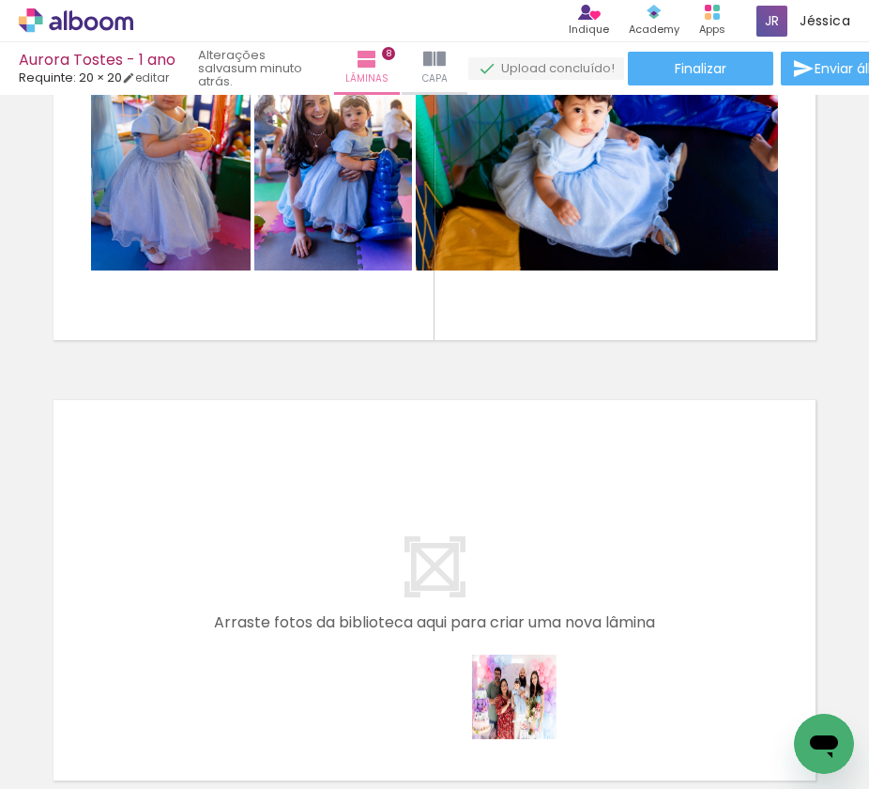
scroll to position [1, 0]
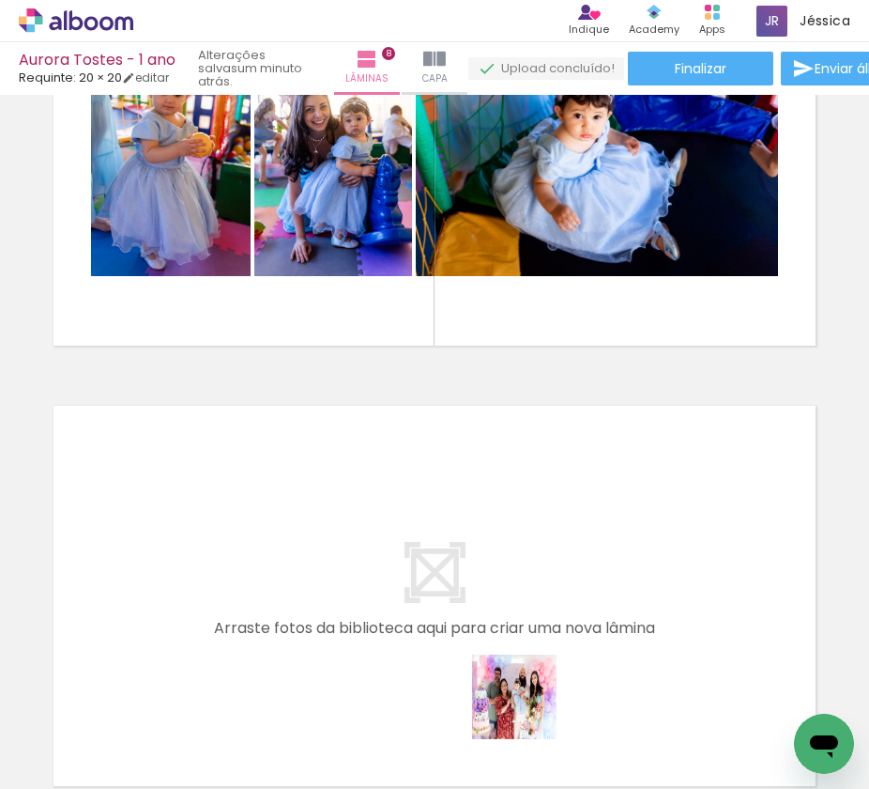
drag, startPoint x: 538, startPoint y: 748, endPoint x: 515, endPoint y: 607, distance: 143.7
click at [515, 607] on quentale-workspace at bounding box center [434, 394] width 869 height 789
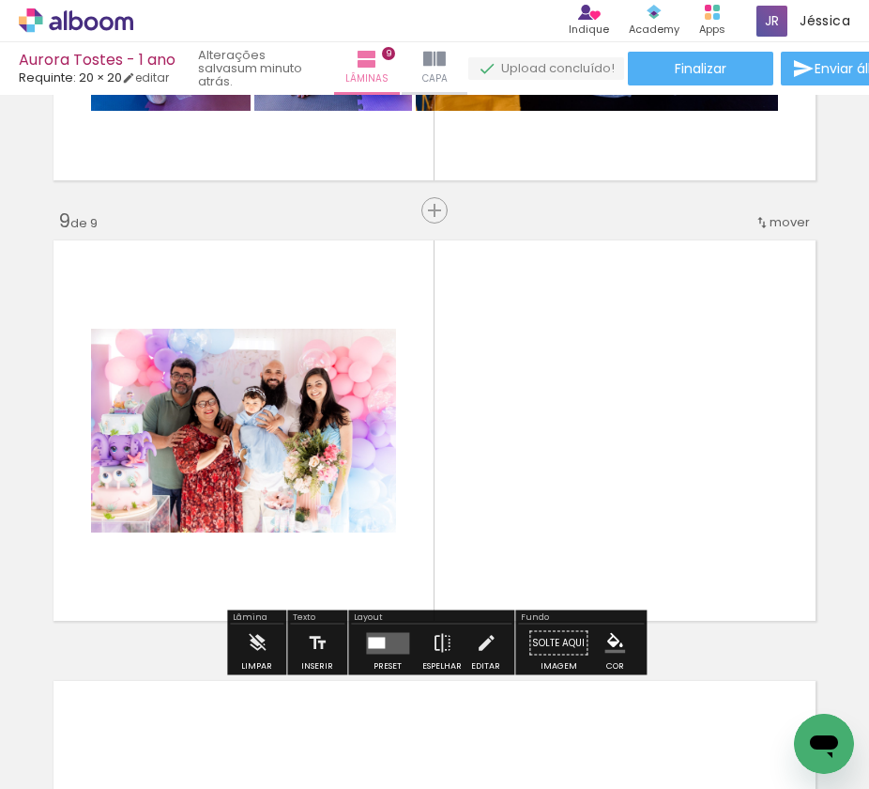
scroll to position [3485, 0]
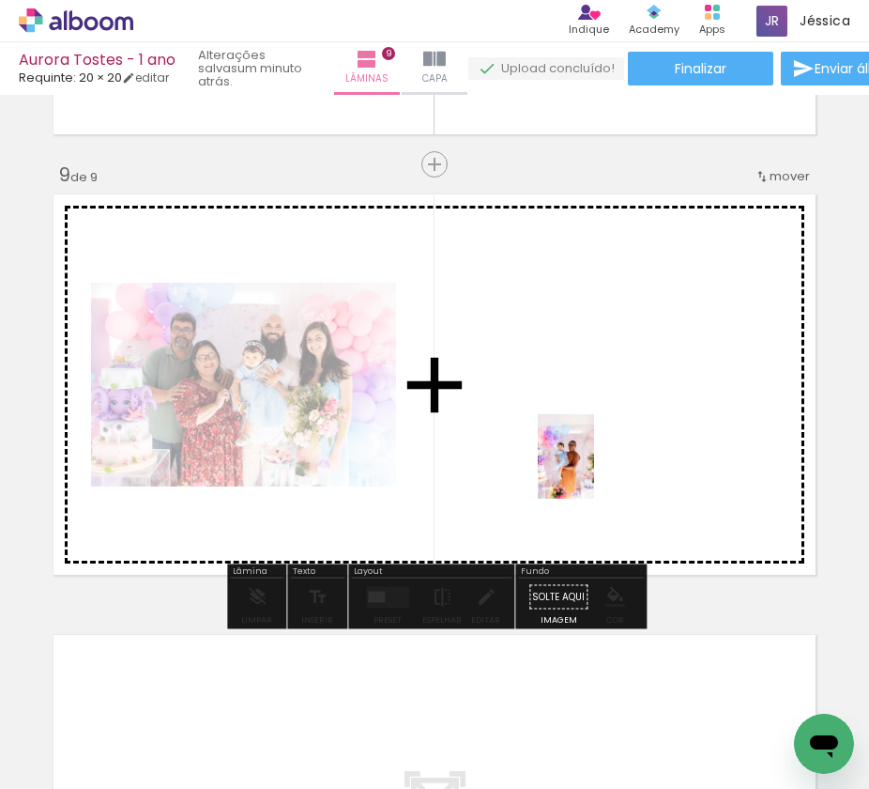
drag, startPoint x: 421, startPoint y: 730, endPoint x: 595, endPoint y: 468, distance: 314.9
click at [595, 468] on quentale-workspace at bounding box center [434, 394] width 869 height 789
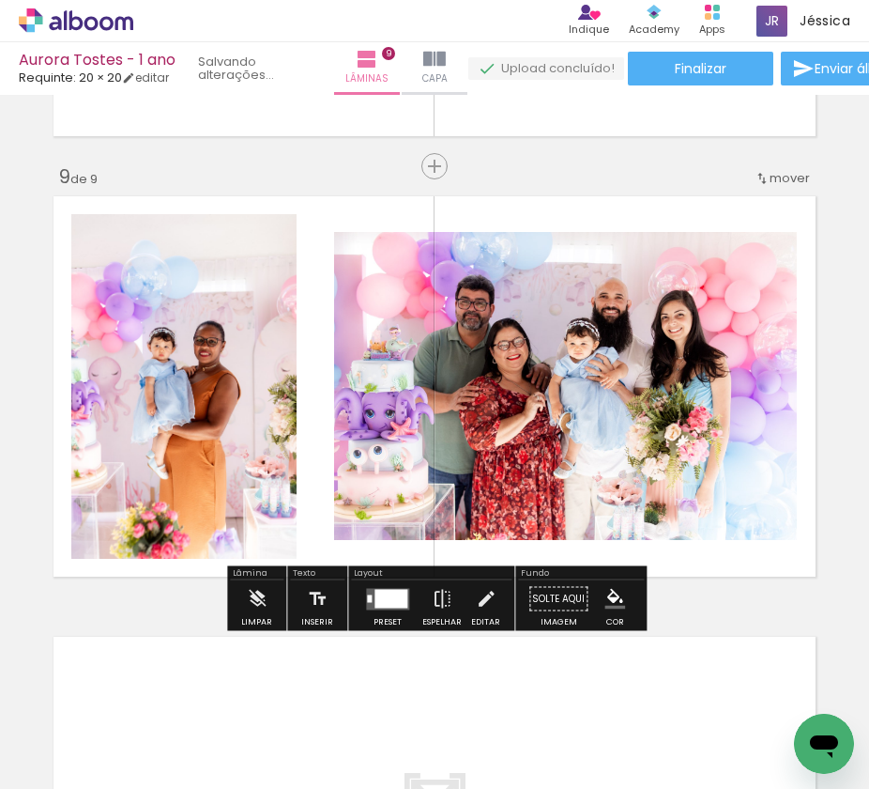
scroll to position [0, 0]
click at [443, 167] on span "Inserir lâmina" at bounding box center [443, 167] width 73 height 12
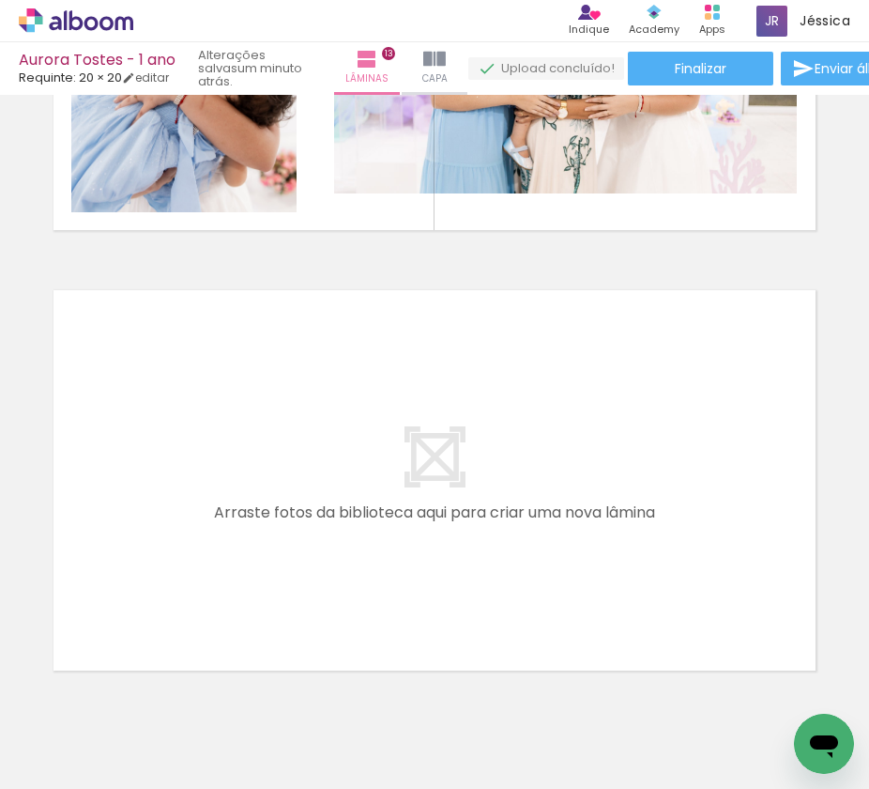
scroll to position [0, 3275]
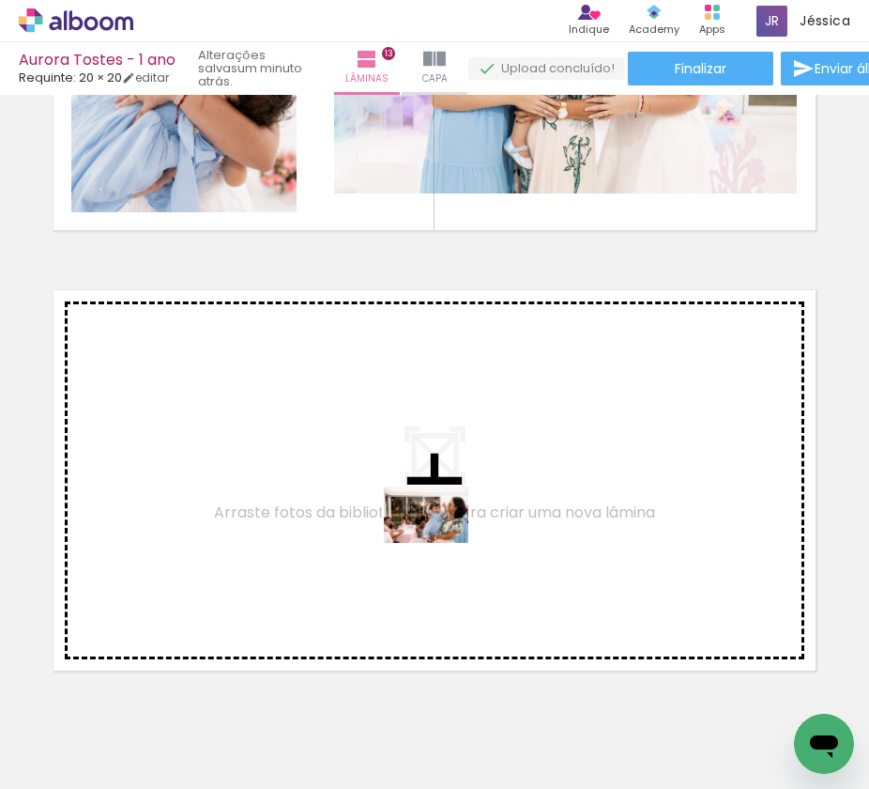
drag, startPoint x: 383, startPoint y: 734, endPoint x: 441, endPoint y: 542, distance: 201.1
click at [441, 542] on quentale-workspace at bounding box center [434, 394] width 869 height 789
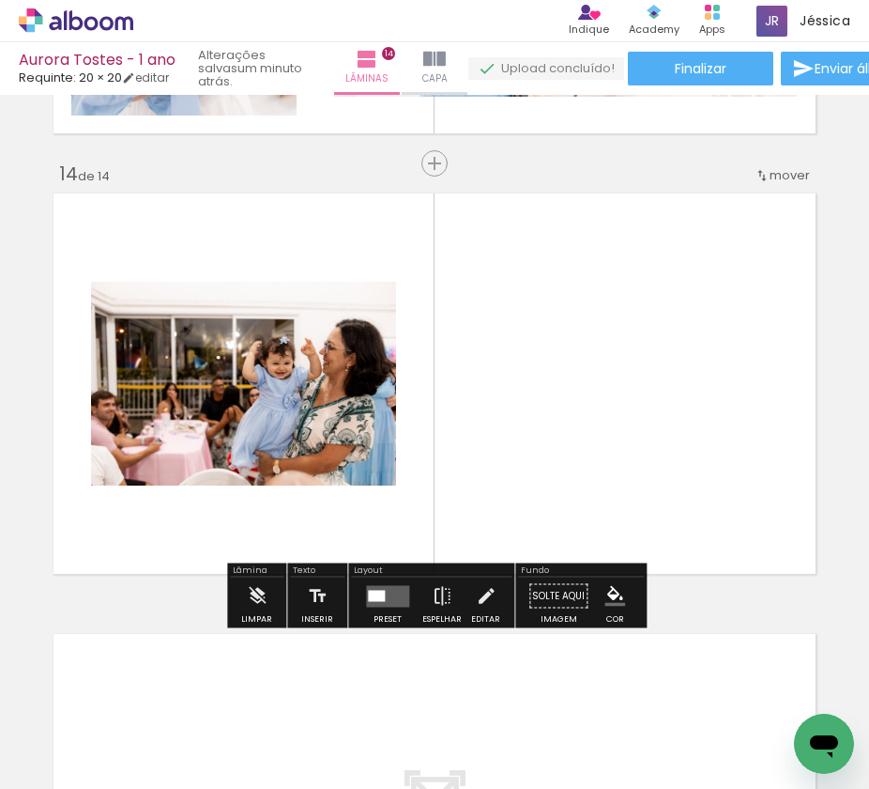
scroll to position [1, 0]
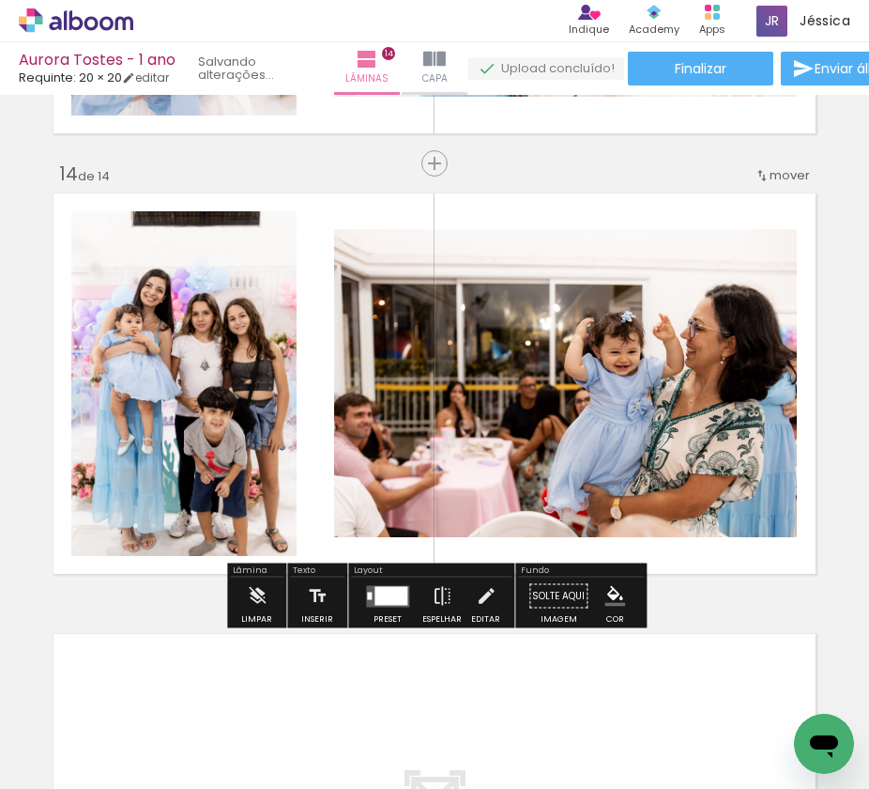
drag, startPoint x: 708, startPoint y: 734, endPoint x: 637, endPoint y: 425, distance: 317.1
click at [637, 425] on quentale-workspace at bounding box center [434, 394] width 869 height 789
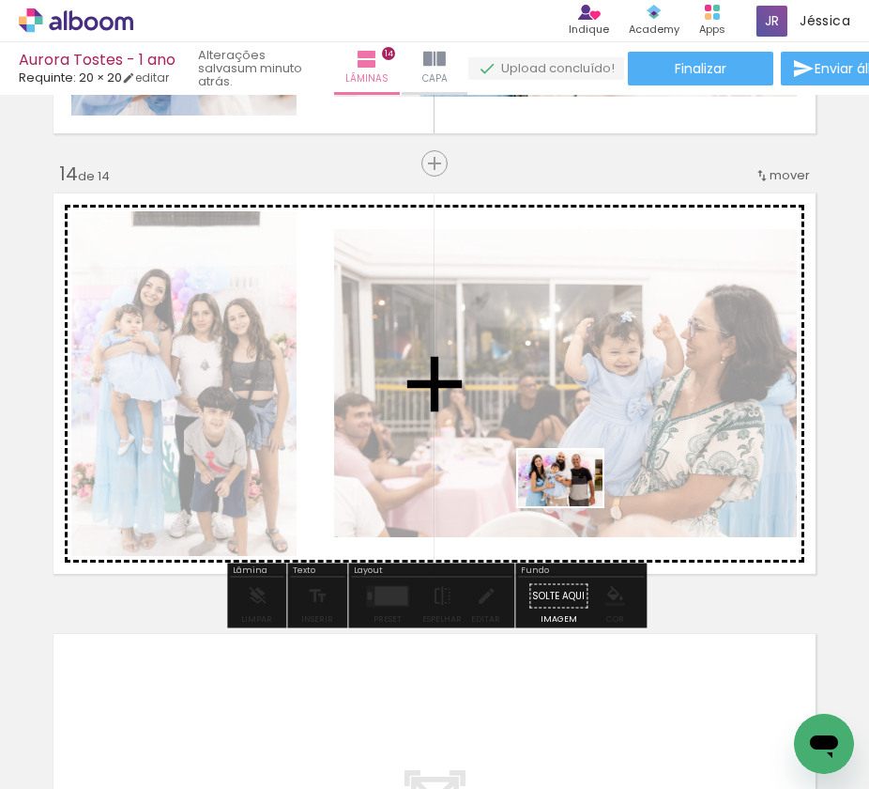
drag, startPoint x: 718, startPoint y: 739, endPoint x: 574, endPoint y: 505, distance: 274.9
click at [574, 505] on quentale-workspace at bounding box center [434, 394] width 869 height 789
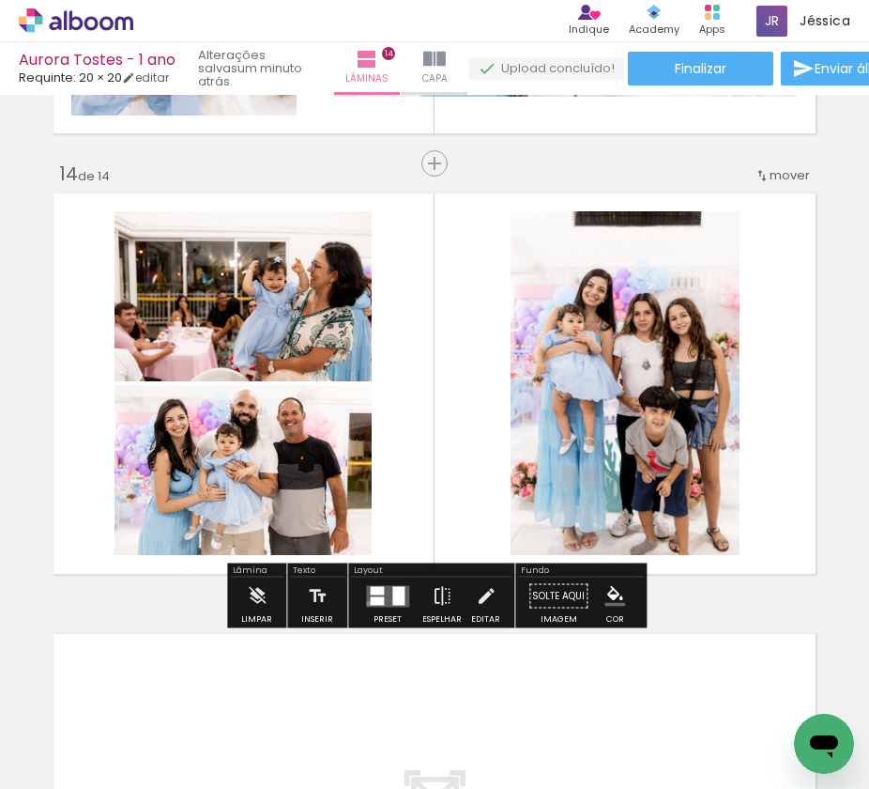
click at [366, 603] on quentale-layouter at bounding box center [387, 596] width 43 height 22
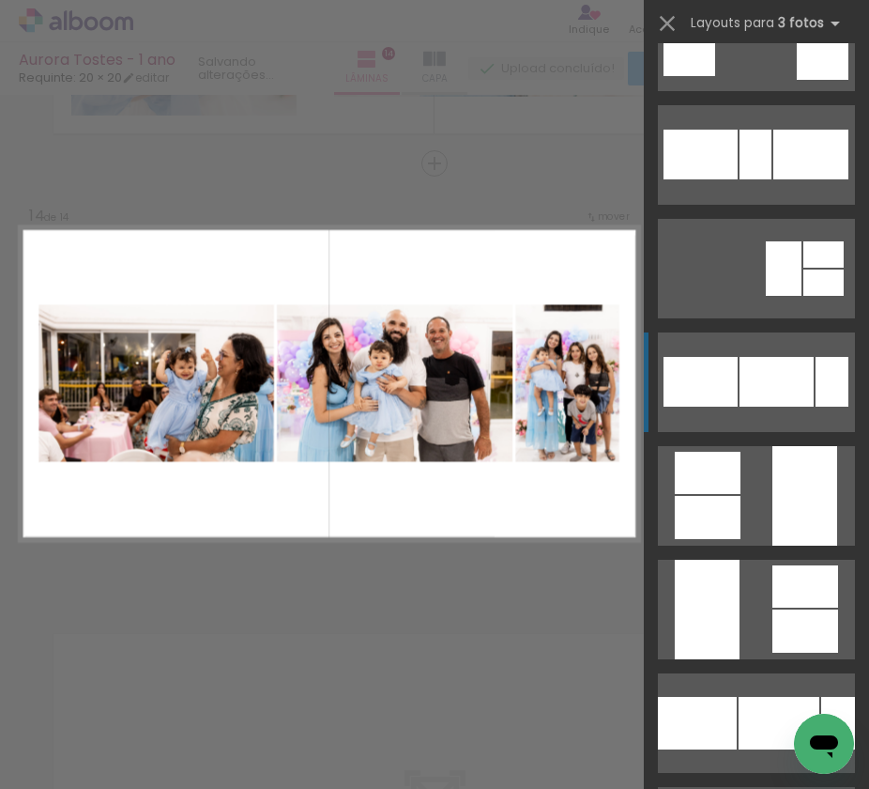
scroll to position [1885, 0]
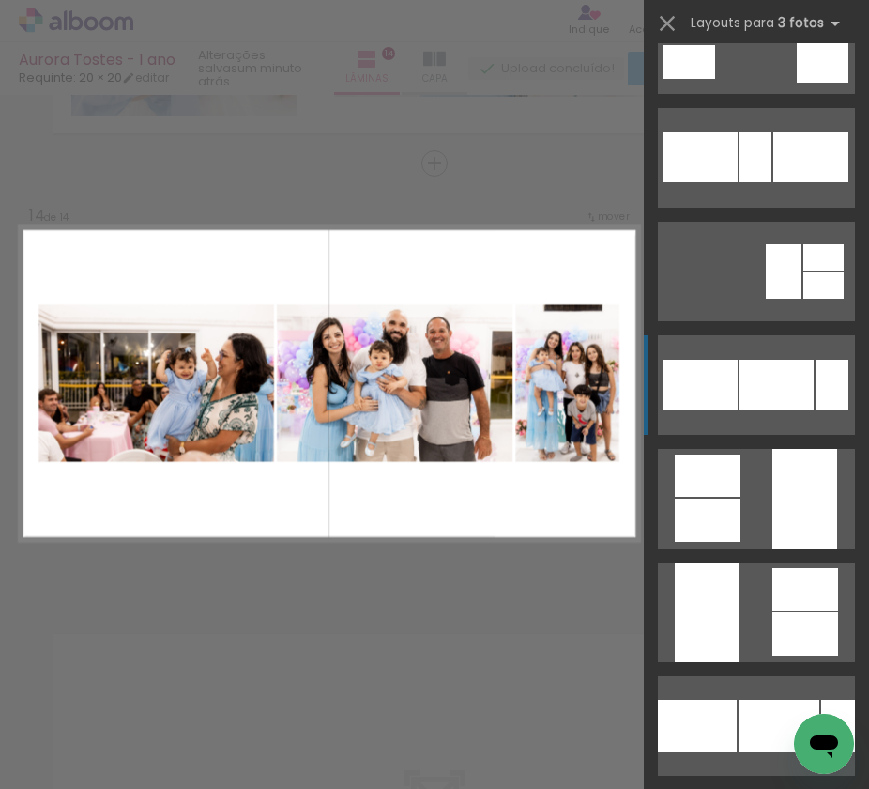
click at [737, 386] on div at bounding box center [701, 385] width 74 height 50
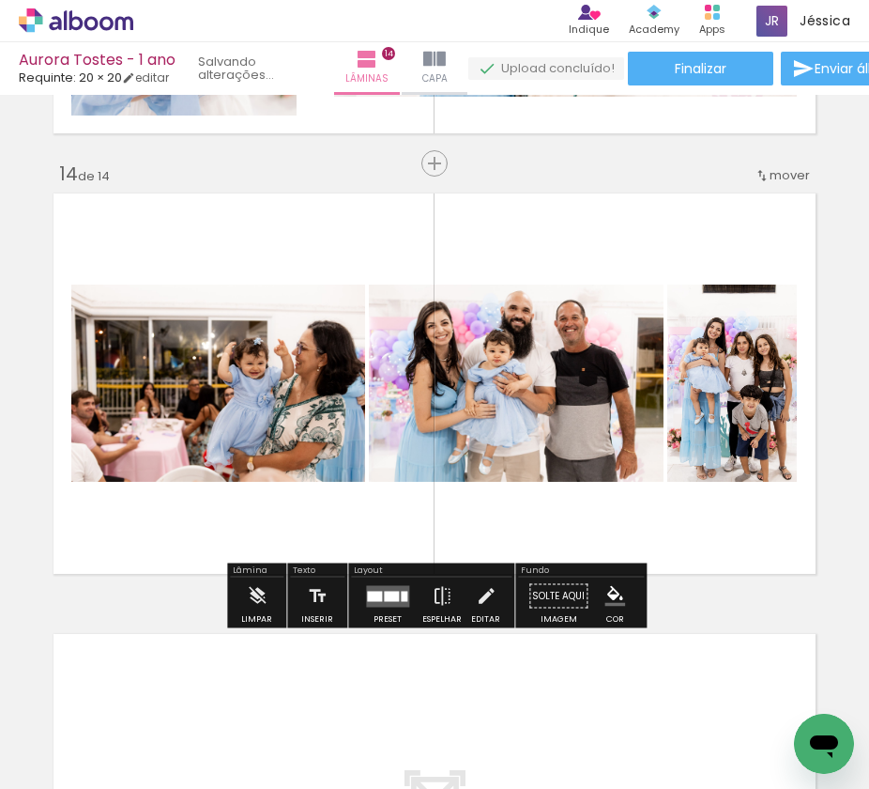
scroll to position [1880, 0]
click at [436, 593] on iron-icon at bounding box center [442, 596] width 21 height 38
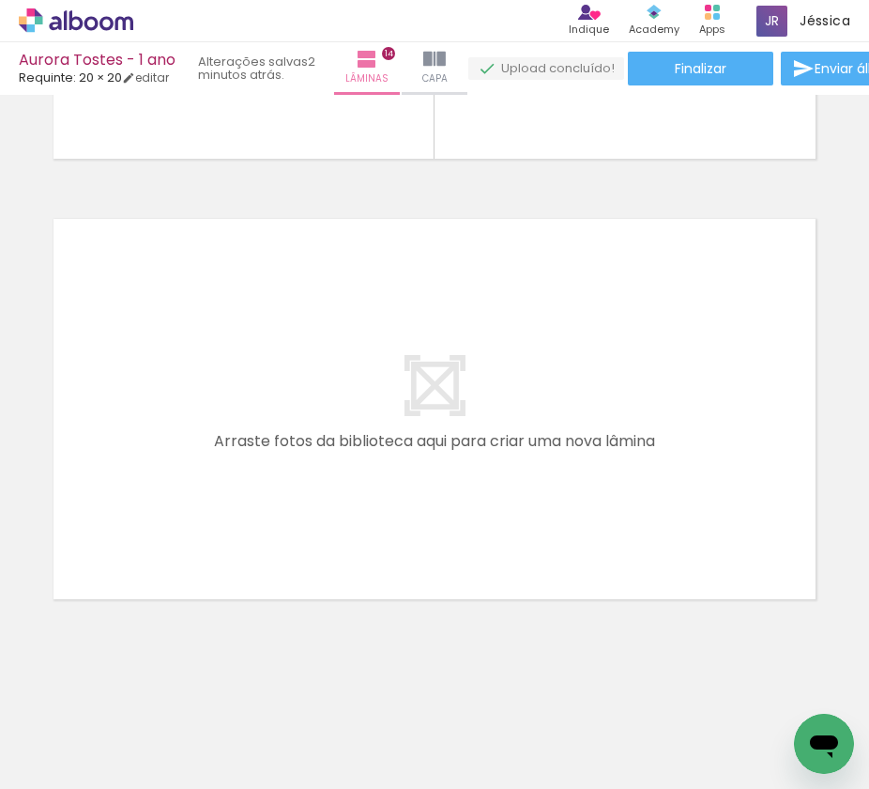
scroll to position [0, 3109]
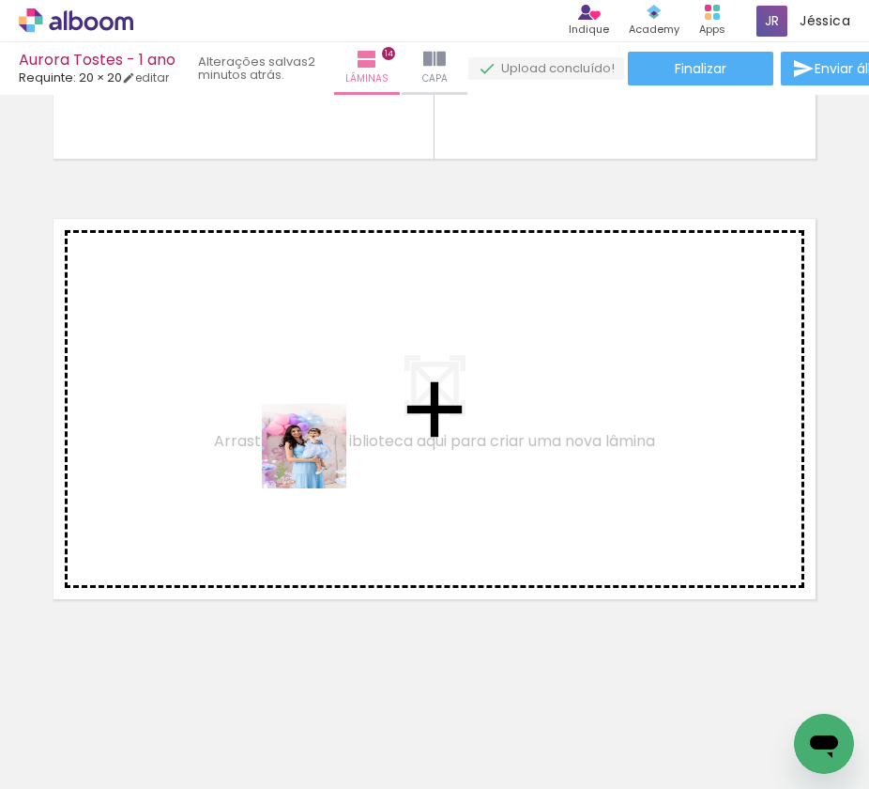
click at [292, 403] on quentale-workspace at bounding box center [434, 394] width 869 height 789
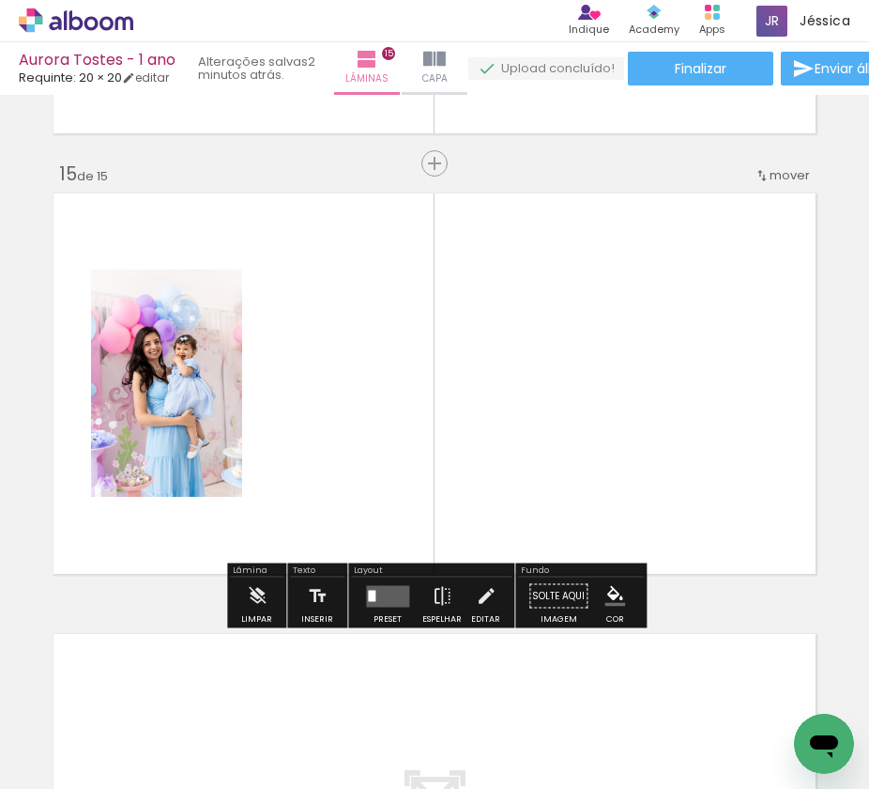
scroll to position [0, 3478]
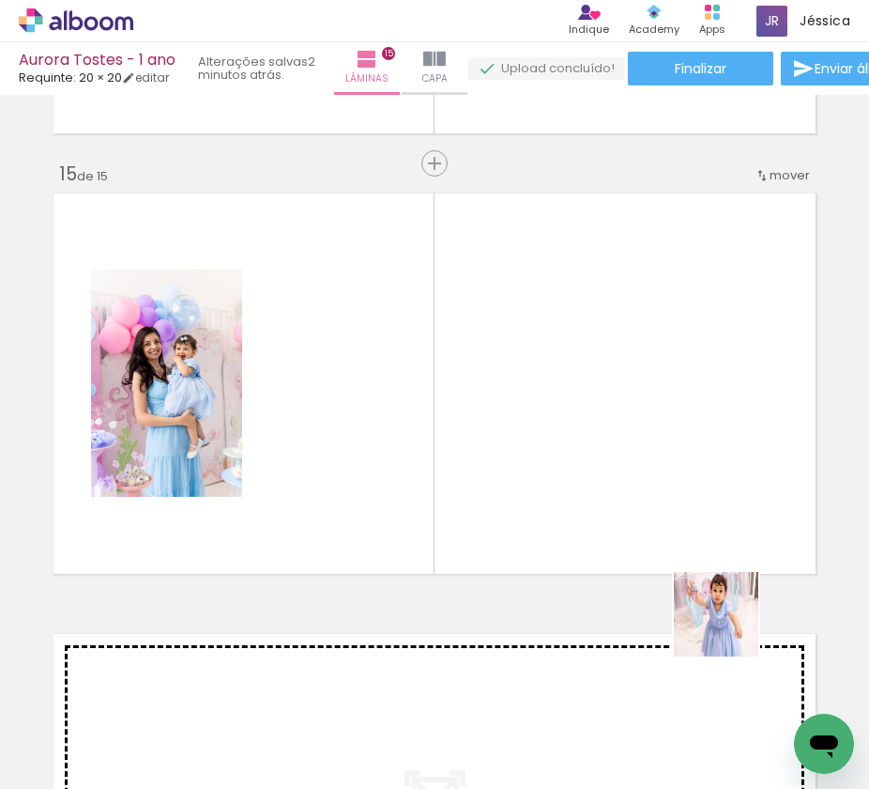
drag, startPoint x: 792, startPoint y: 709, endPoint x: 588, endPoint y: 469, distance: 314.4
click at [588, 469] on quentale-workspace at bounding box center [434, 394] width 869 height 789
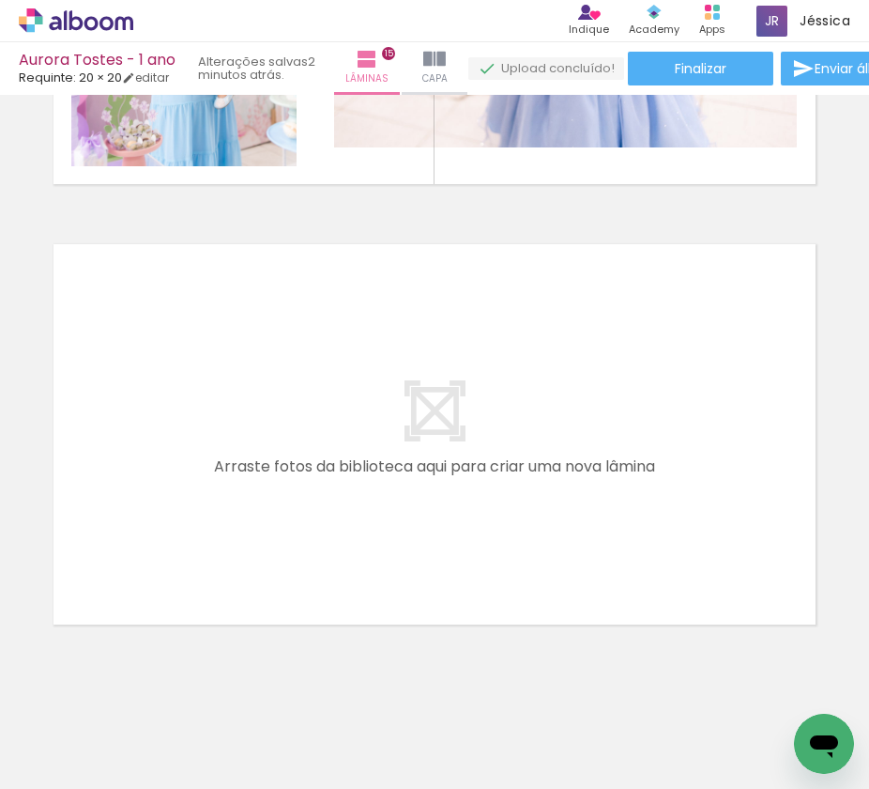
scroll to position [0, 0]
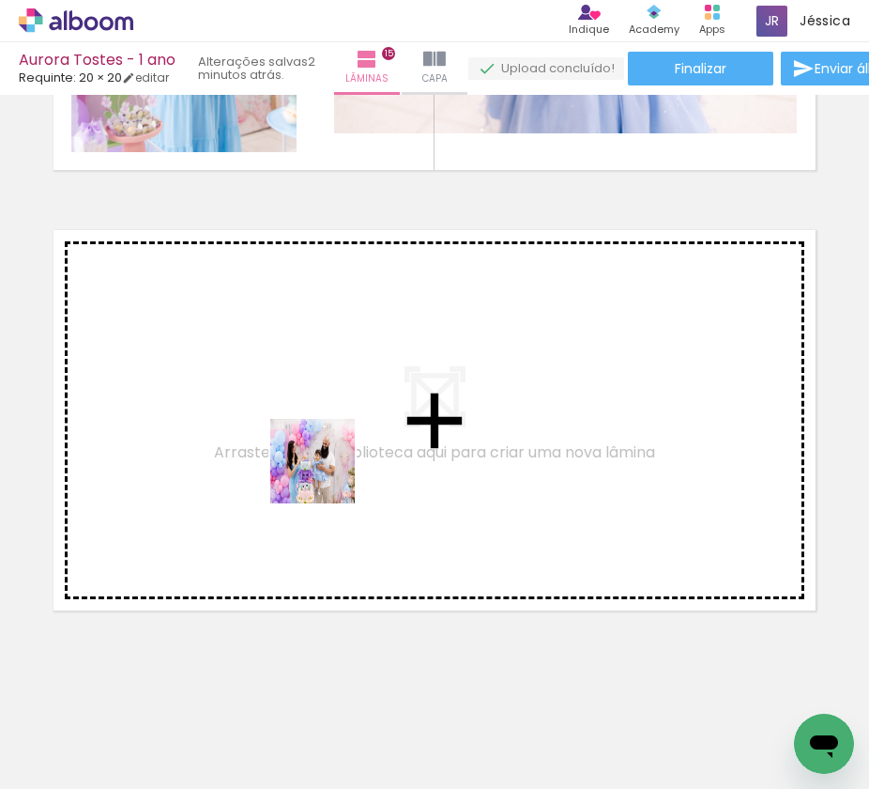
drag, startPoint x: 285, startPoint y: 743, endPoint x: 327, endPoint y: 475, distance: 270.9
click at [327, 475] on quentale-workspace at bounding box center [434, 394] width 869 height 789
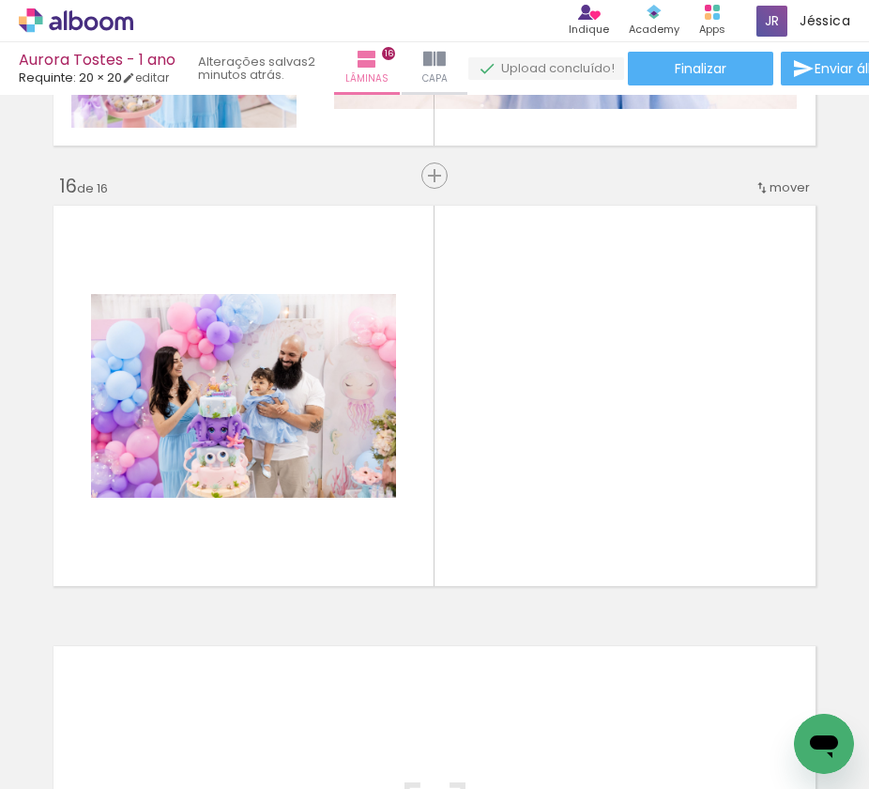
scroll to position [6568, 0]
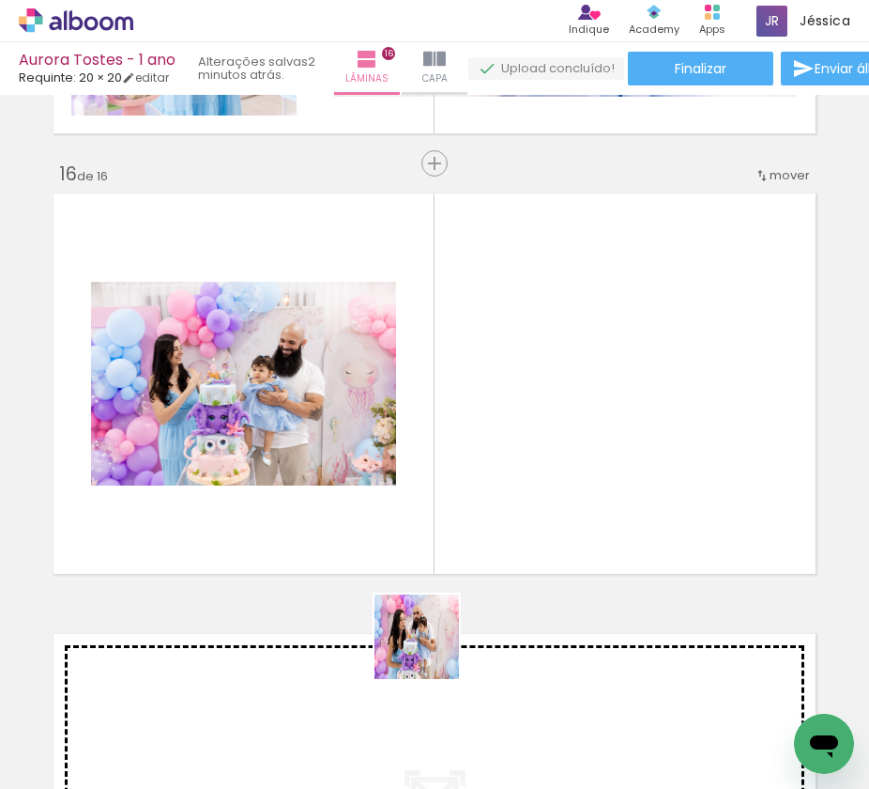
drag, startPoint x: 417, startPoint y: 685, endPoint x: 550, endPoint y: 456, distance: 264.3
click at [550, 456] on quentale-workspace at bounding box center [434, 394] width 869 height 789
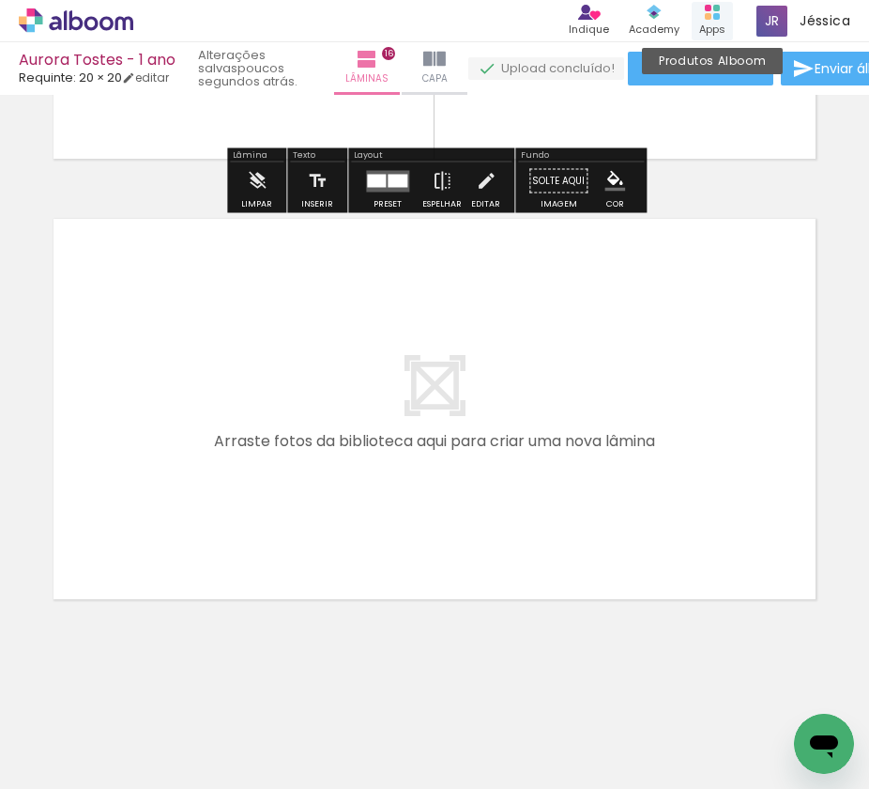
scroll to position [6983, 0]
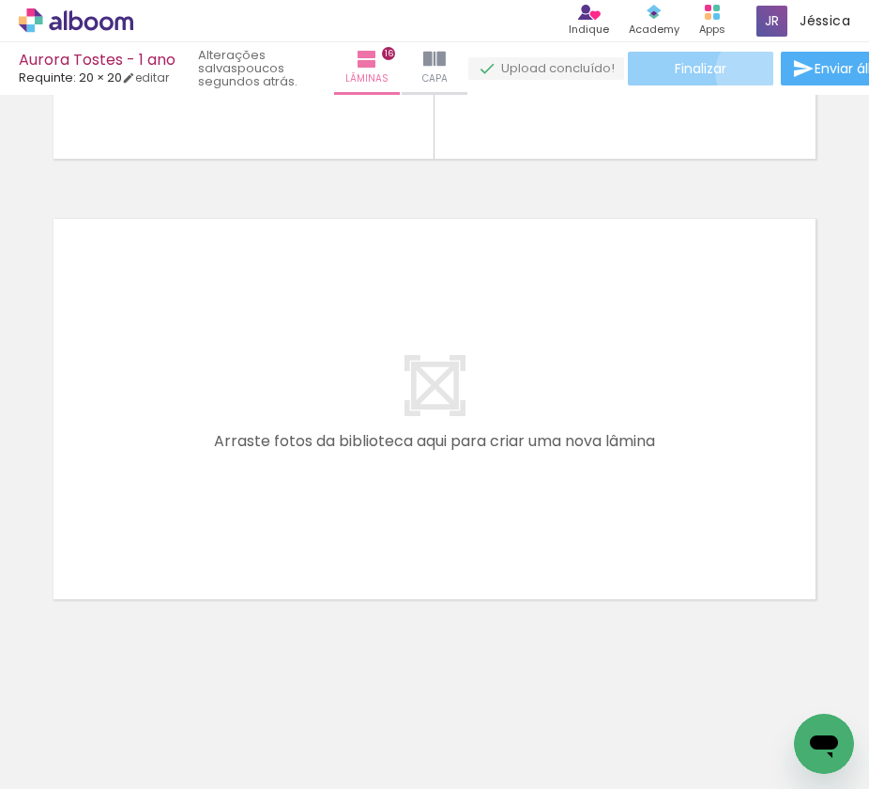
click at [753, 70] on paper-button "Finalizar" at bounding box center [701, 69] width 146 height 34
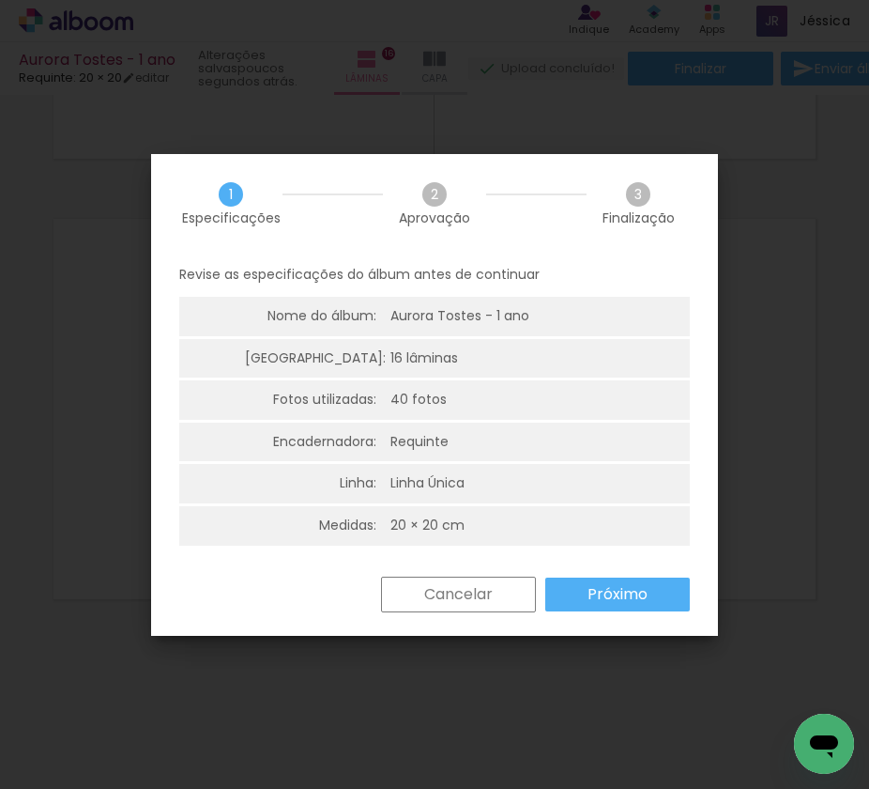
click at [0, 0] on slot "Próximo" at bounding box center [0, 0] width 0 height 0
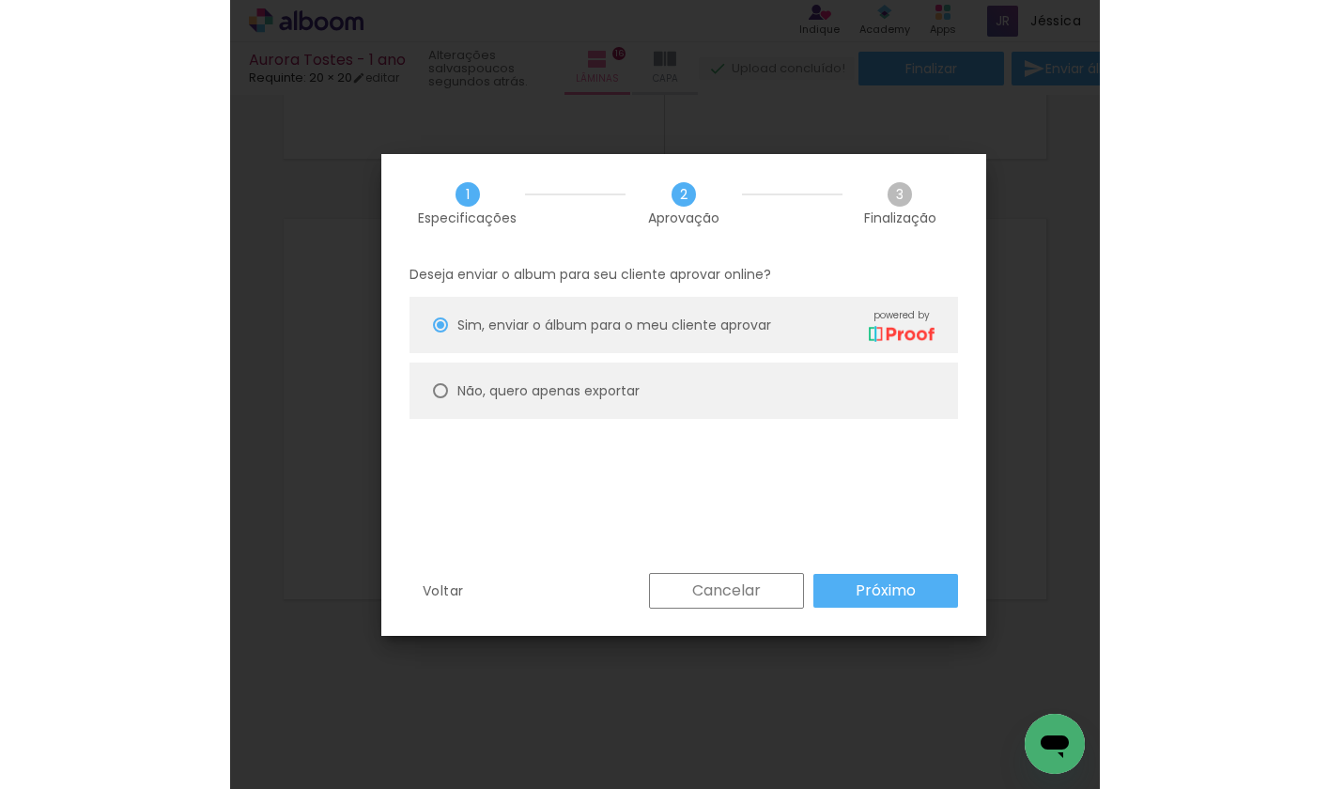
scroll to position [0, 3478]
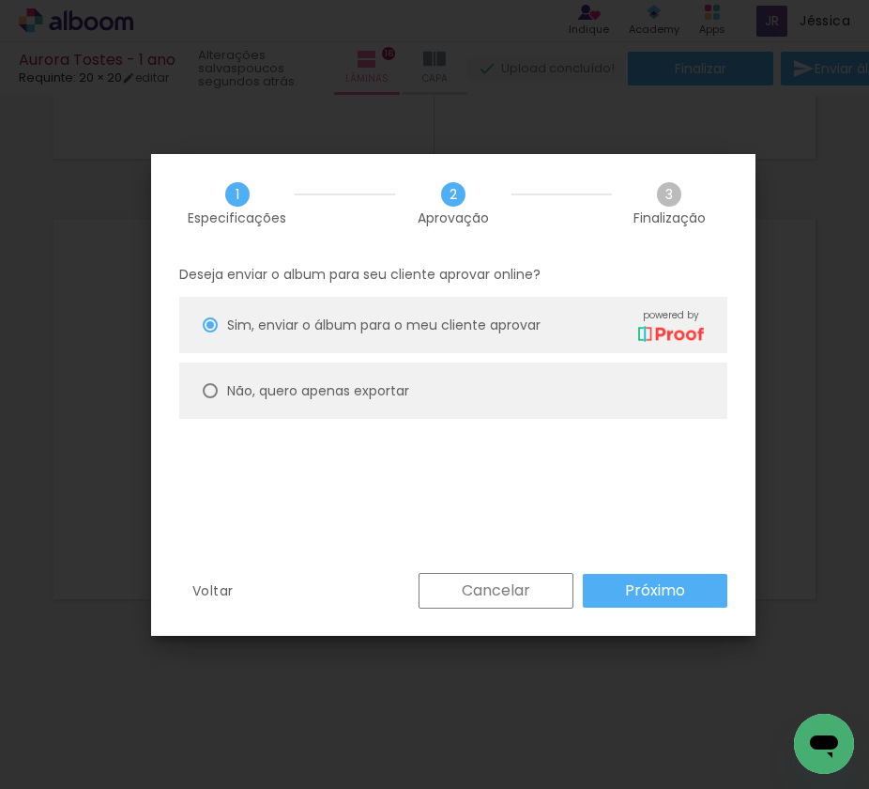
click at [0, 0] on slot "Próximo" at bounding box center [0, 0] width 0 height 0
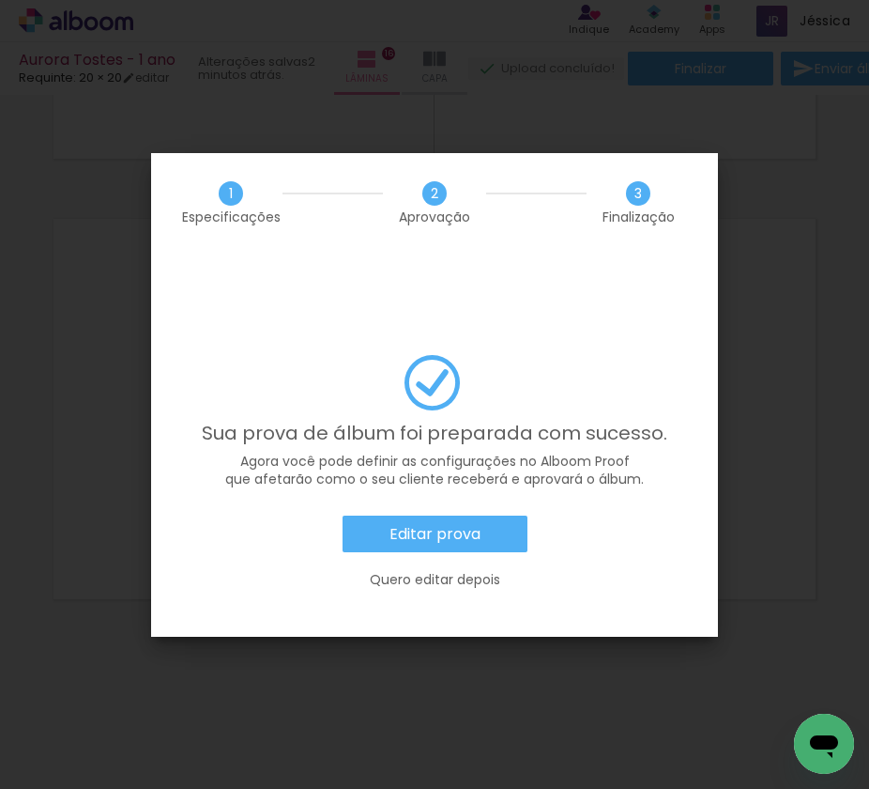
click at [0, 0] on slot "Editar prova" at bounding box center [0, 0] width 0 height 0
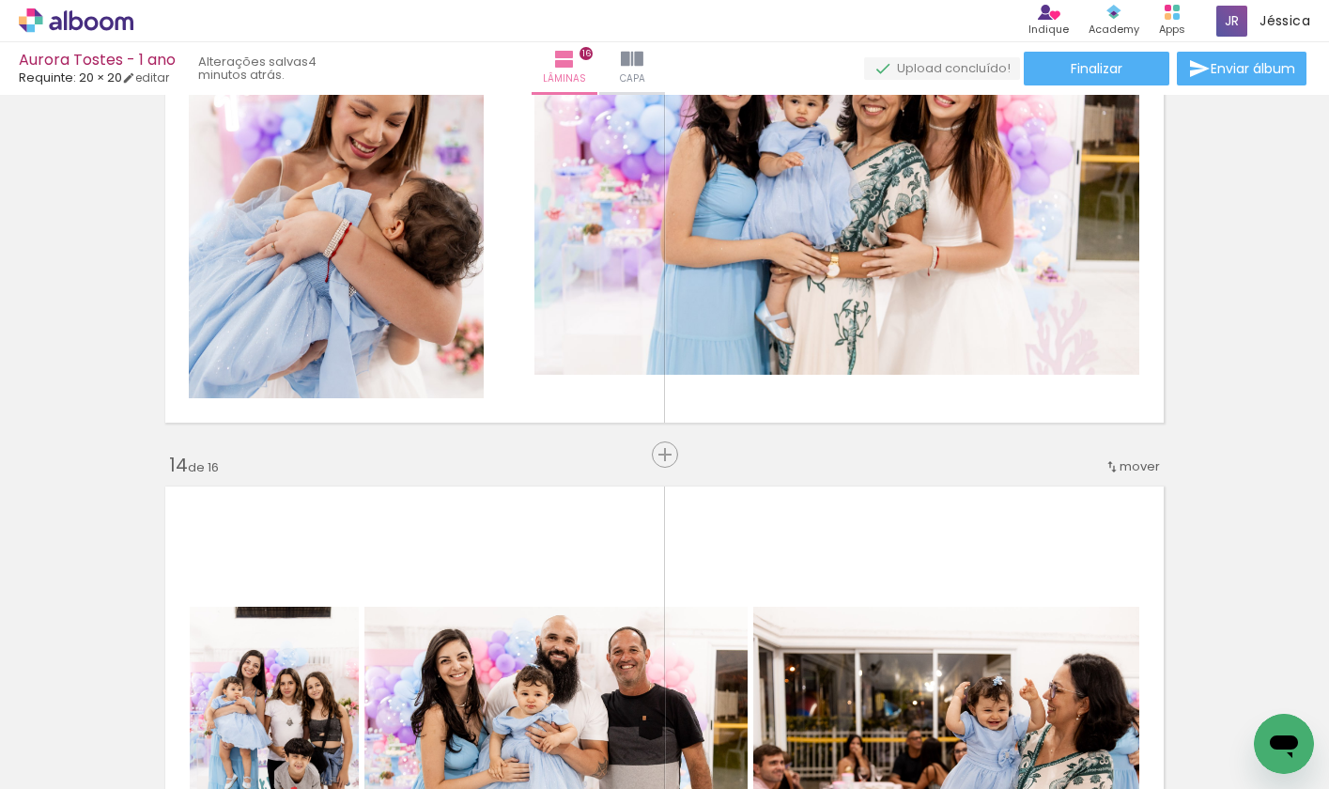
scroll to position [0, 3019]
